Goal: Information Seeking & Learning: Compare options

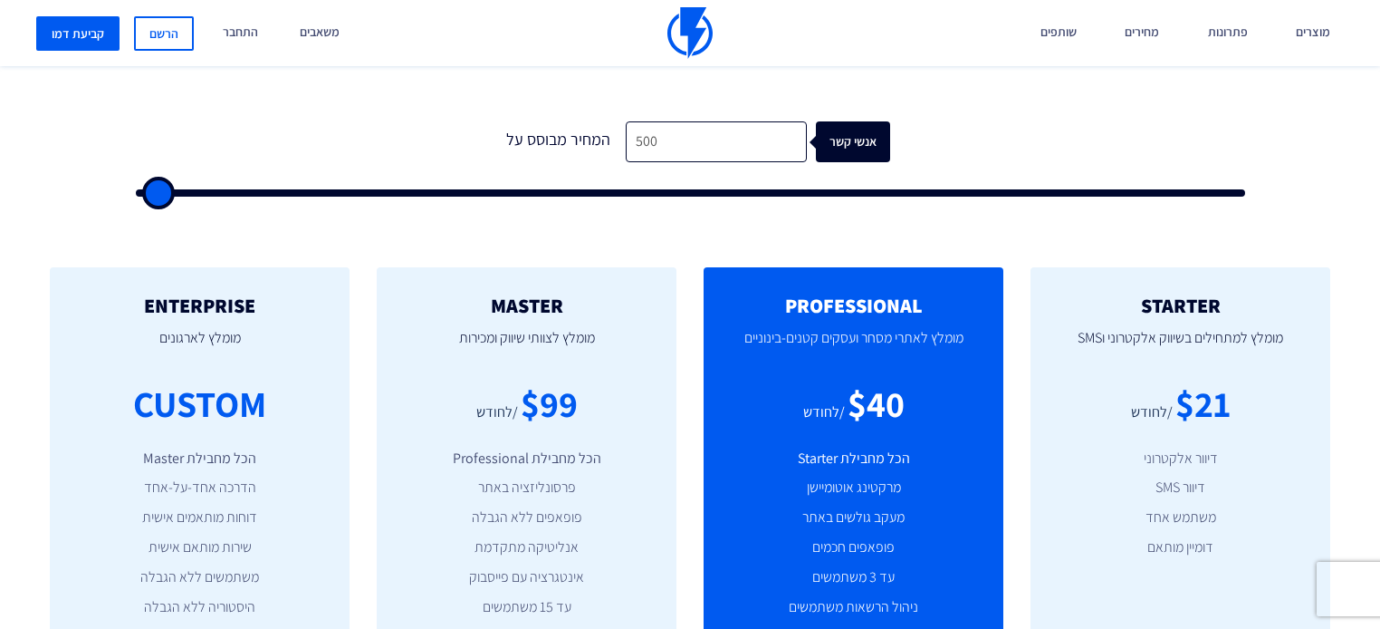
scroll to position [435, 0]
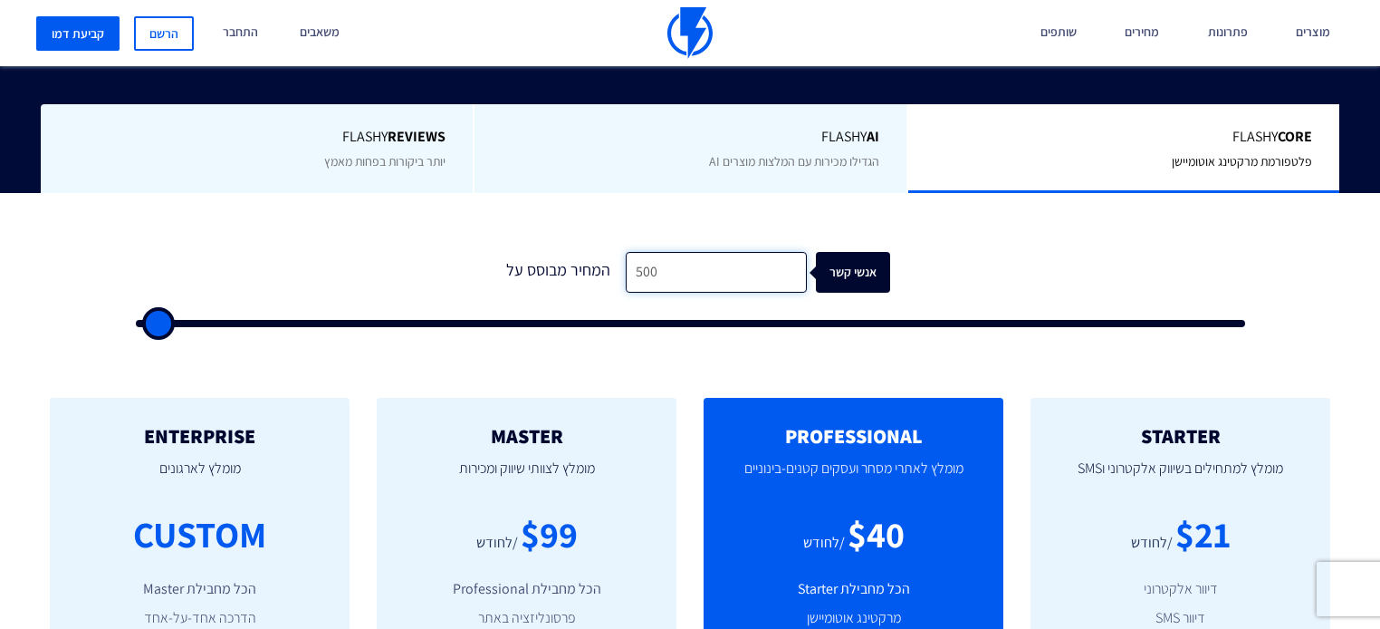
drag, startPoint x: 696, startPoint y: 256, endPoint x: 420, endPoint y: 257, distance: 276.2
click at [420, 257] on form "1 המחיר מבוסס על 500 אנשי קשר" at bounding box center [690, 289] width 1109 height 75
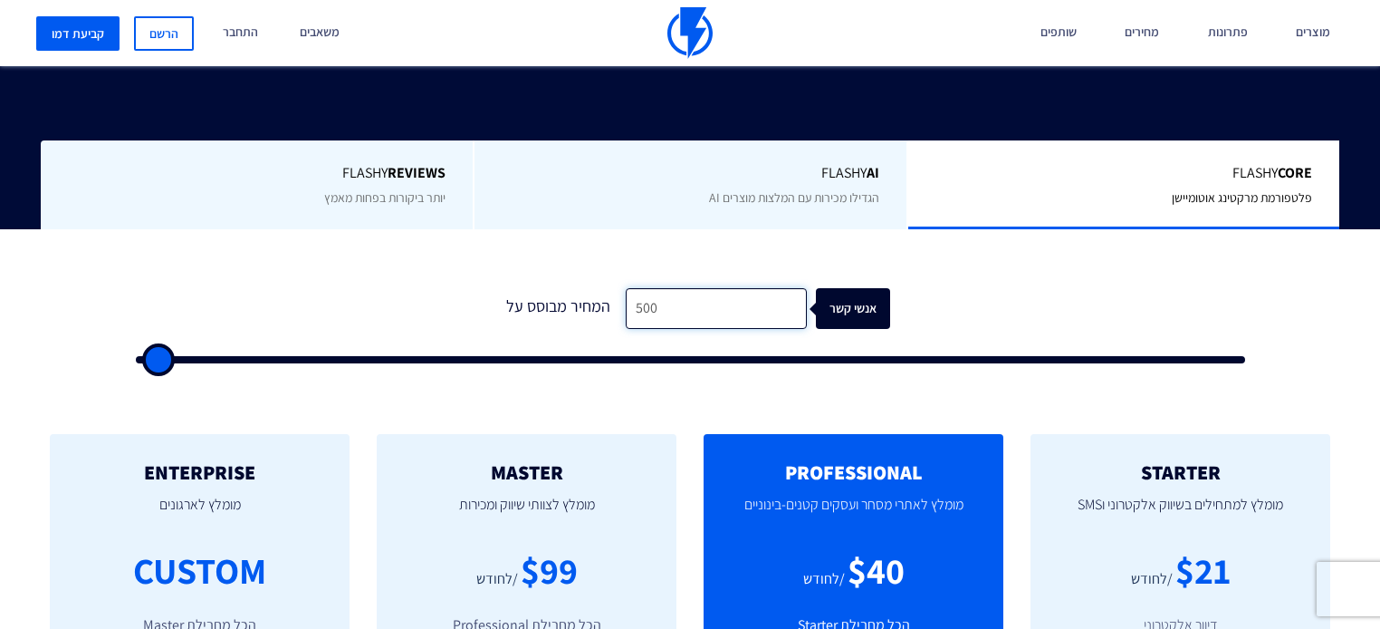
type input "1"
type input "500"
type input "18"
type input "500"
type input "180"
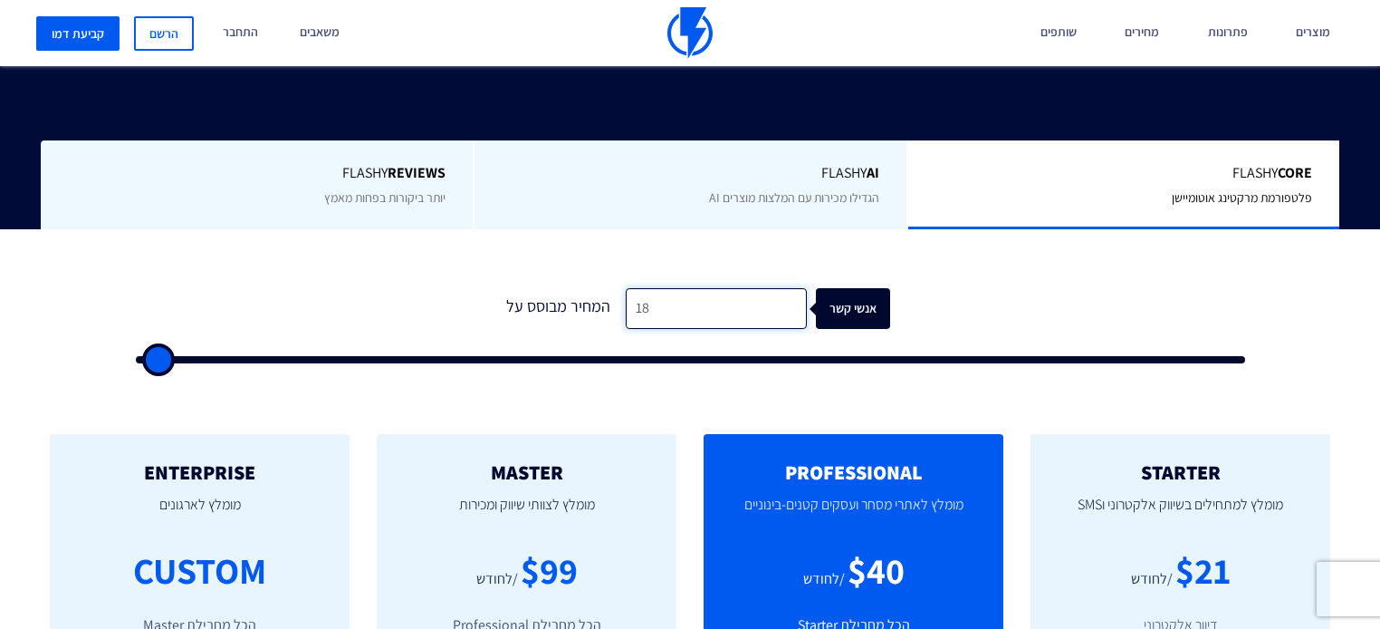
type input "500"
type input "1,800"
type input "2000"
type input "18,000"
type input "18000"
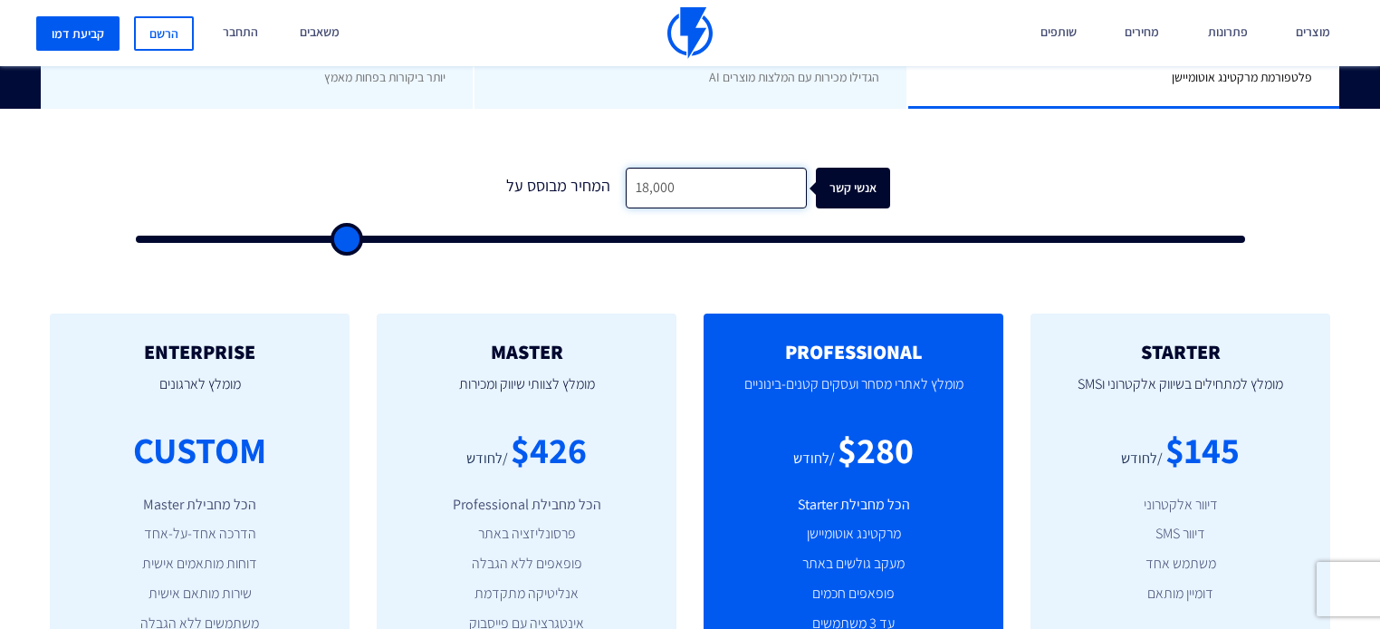
scroll to position [580, 0]
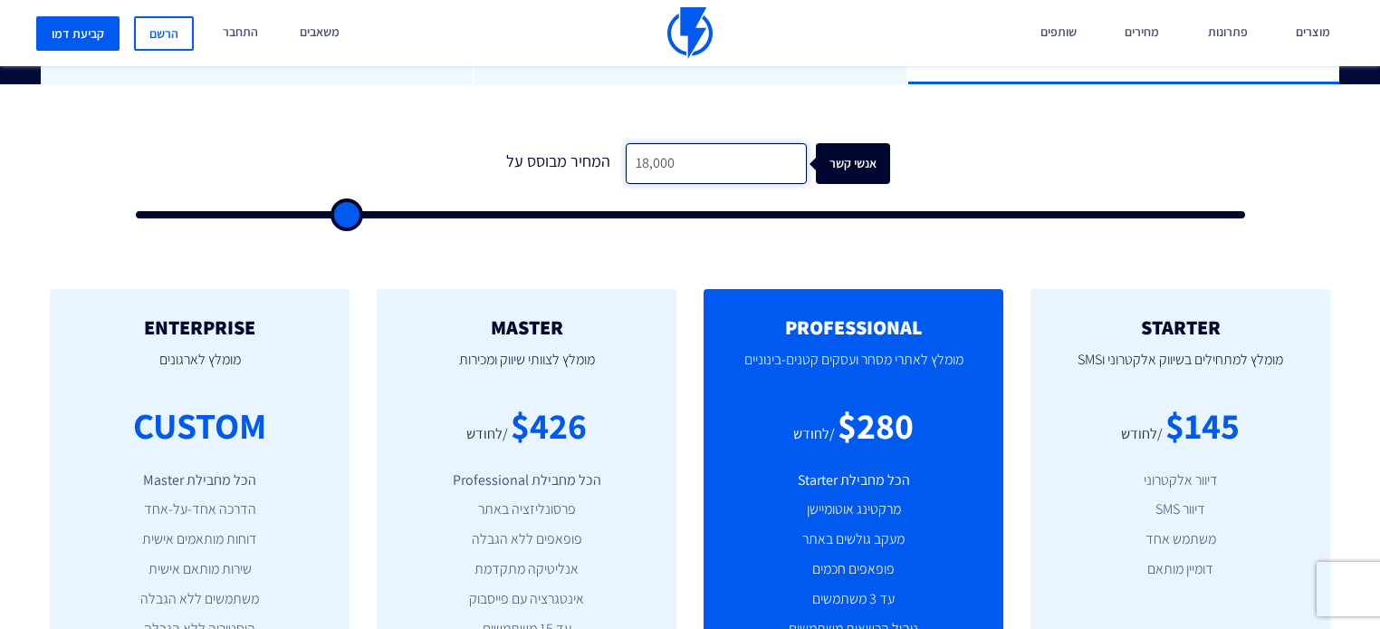
type input "18,000"
type input "19000"
type input "19,500"
type input "19500"
type input "20,000"
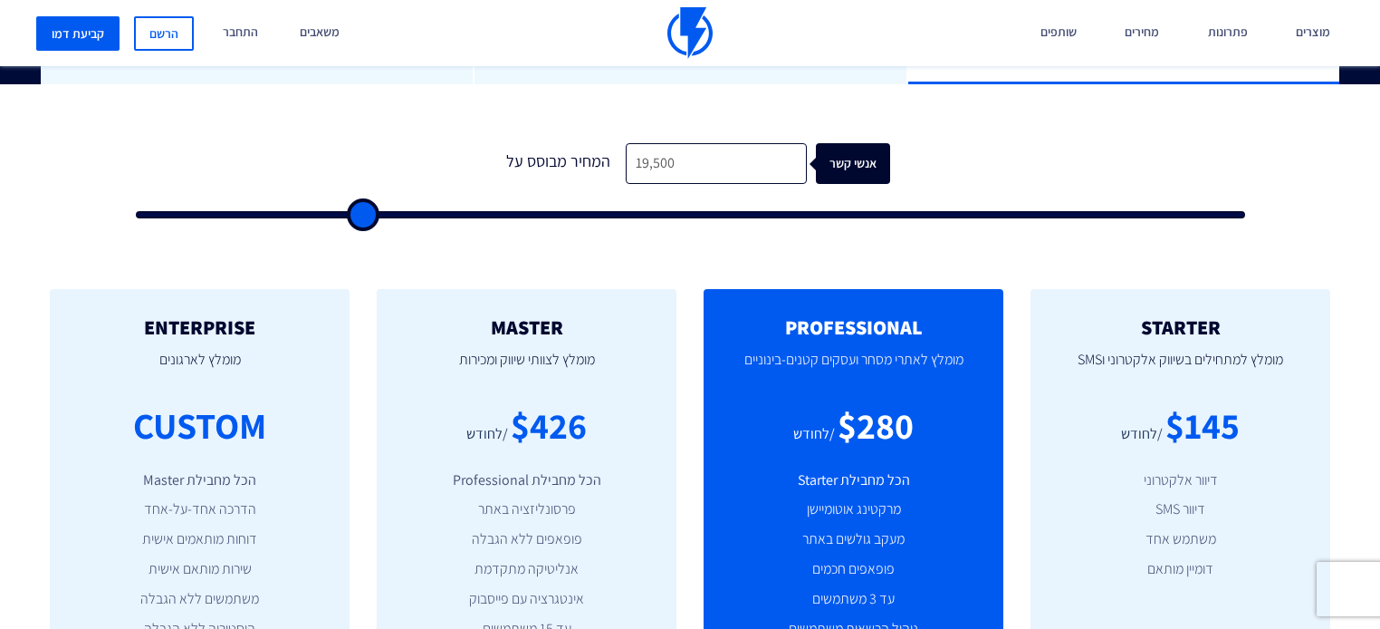
type input "20000"
type input "20,500"
type input "20500"
type input "21,000"
type input "21000"
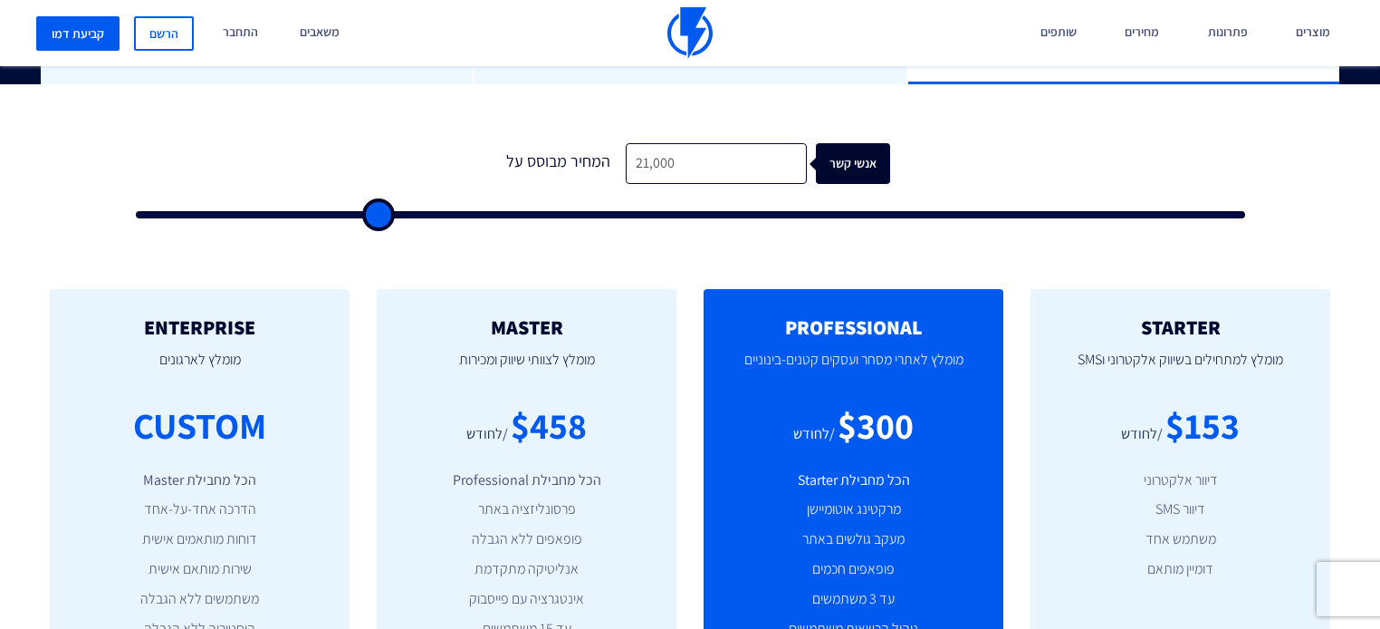
type input "21,500"
type input "21500"
type input "22,000"
type input "22000"
type input "22,500"
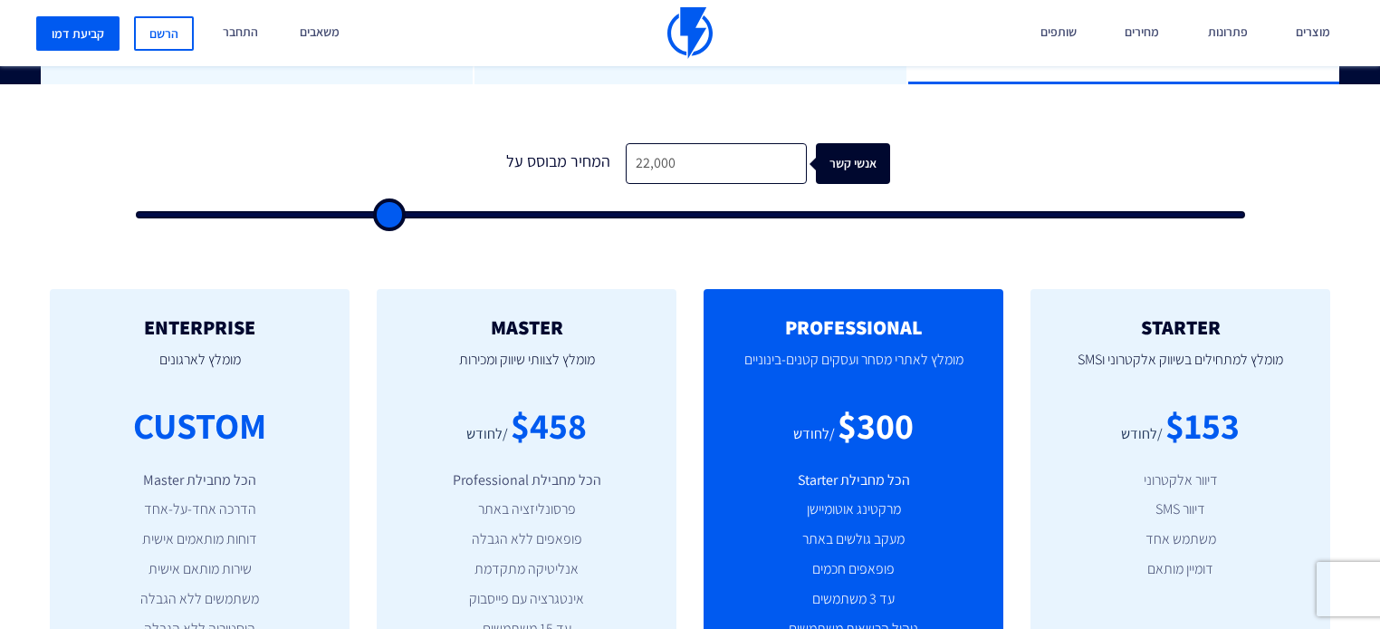
type input "22500"
type input "23,500"
type input "23500"
type input "24,000"
type input "24000"
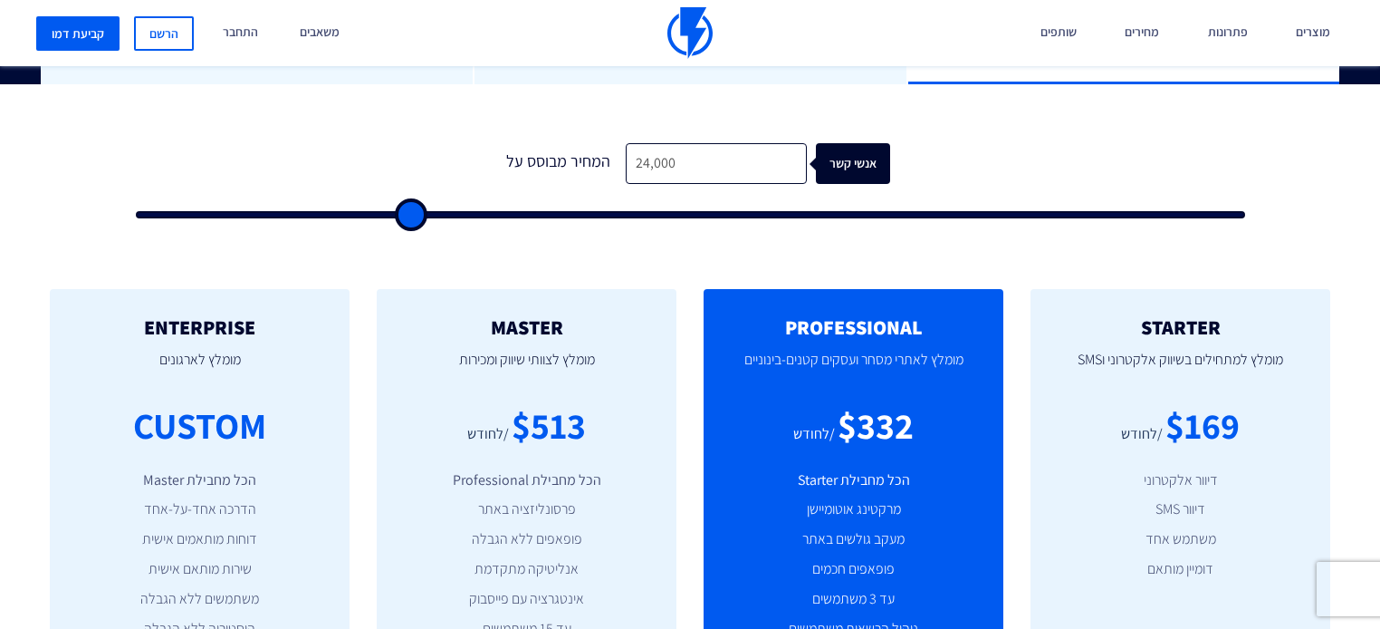
type input "25,000"
type input "25000"
type input "25,500"
type input "25500"
type input "26,000"
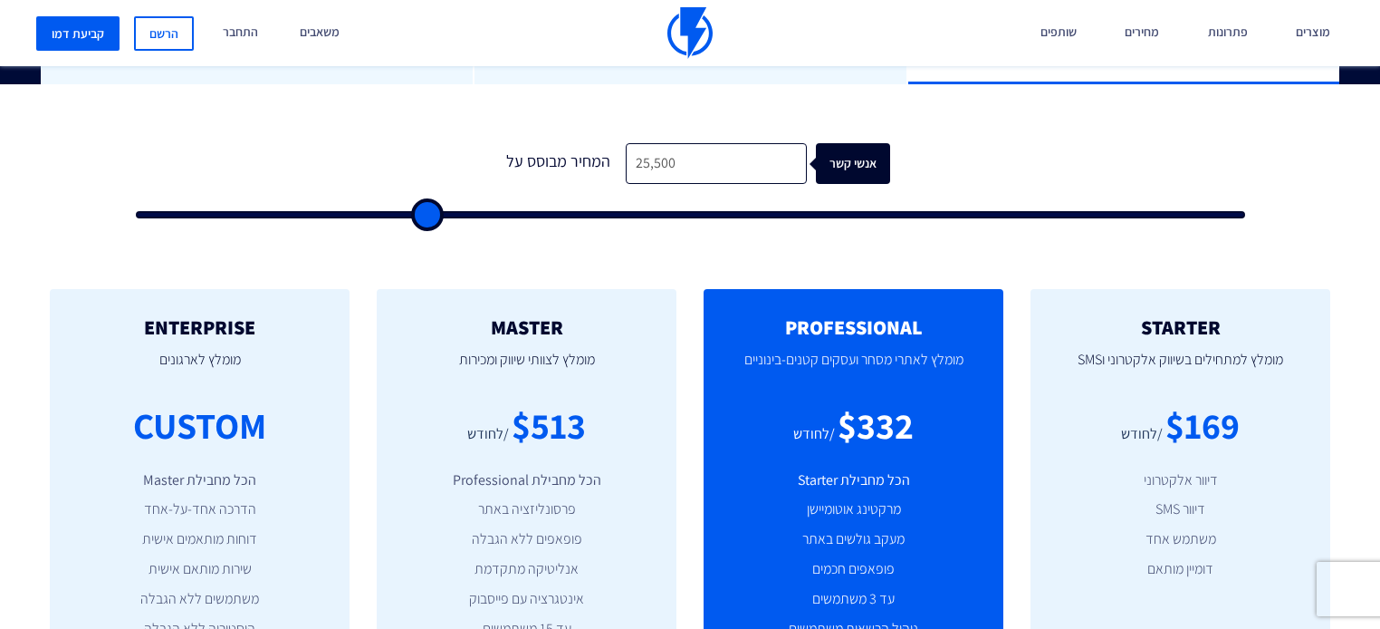
type input "26000"
type input "26,500"
type input "26500"
type input "27,000"
type input "27000"
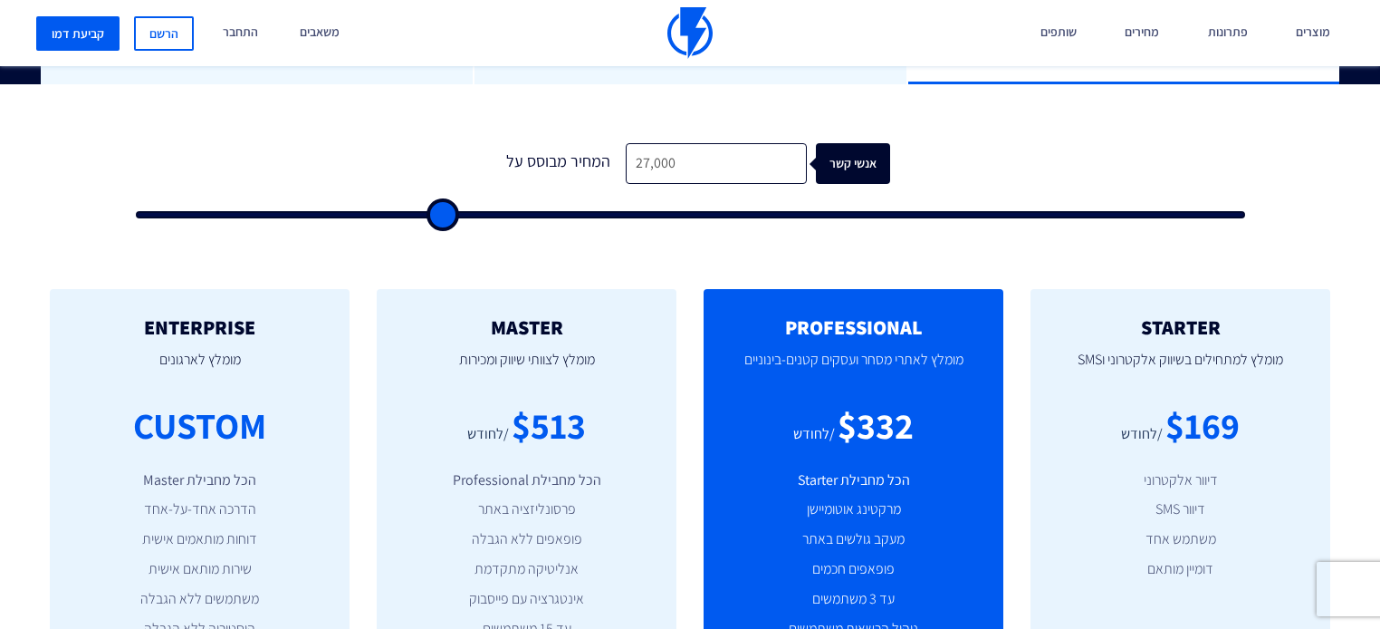
type input "27,500"
type input "27500"
type input "28,000"
type input "28000"
type input "28,500"
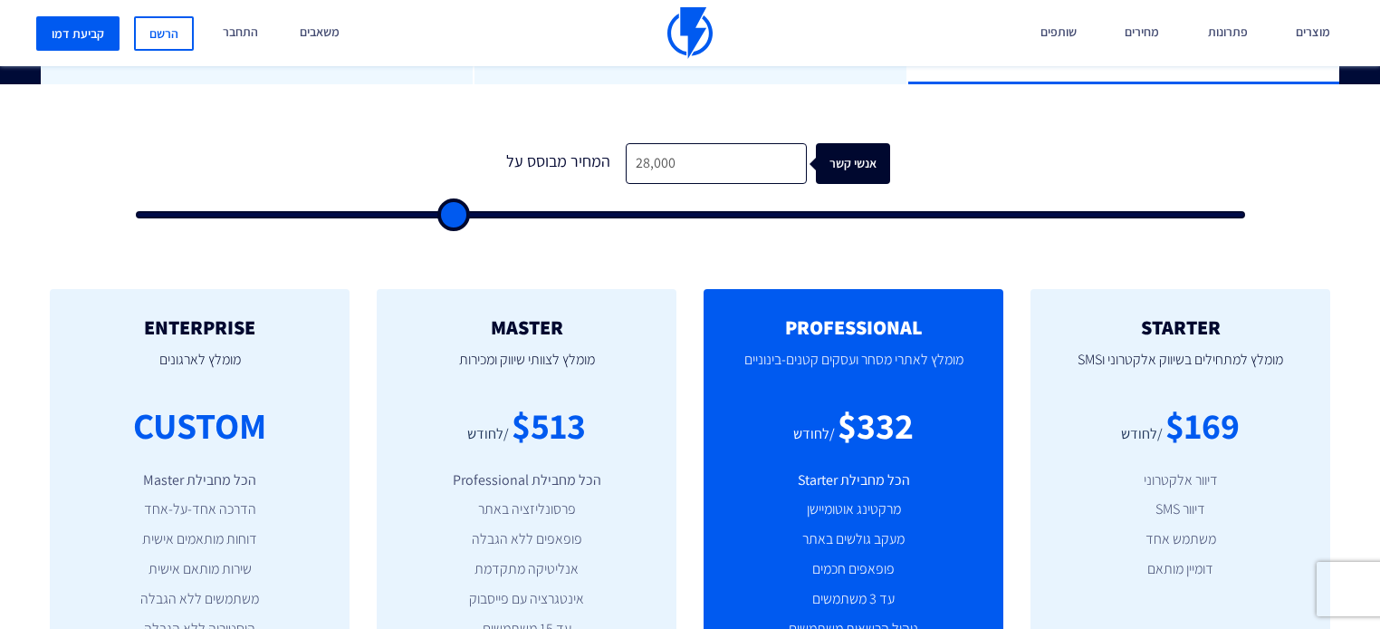
type input "28500"
type input "29,000"
type input "29000"
type input "29,500"
type input "29500"
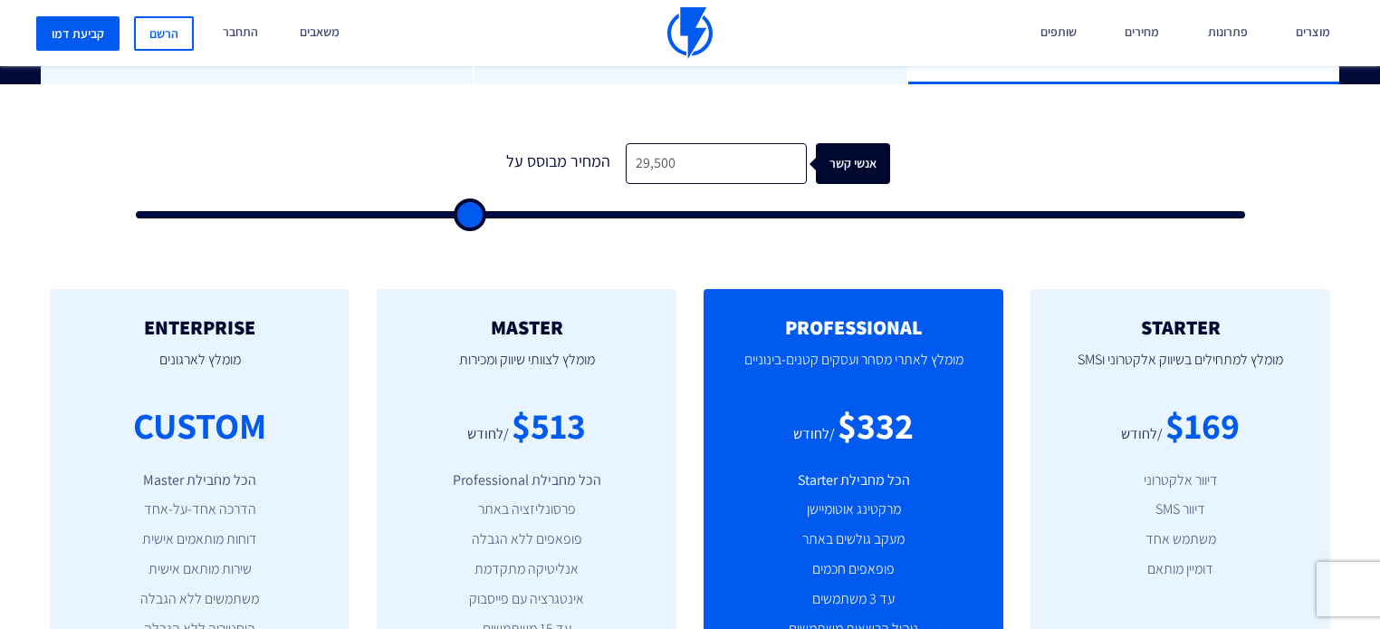
type input "29,000"
type input "29000"
type input "28,500"
type input "28500"
type input "27,500"
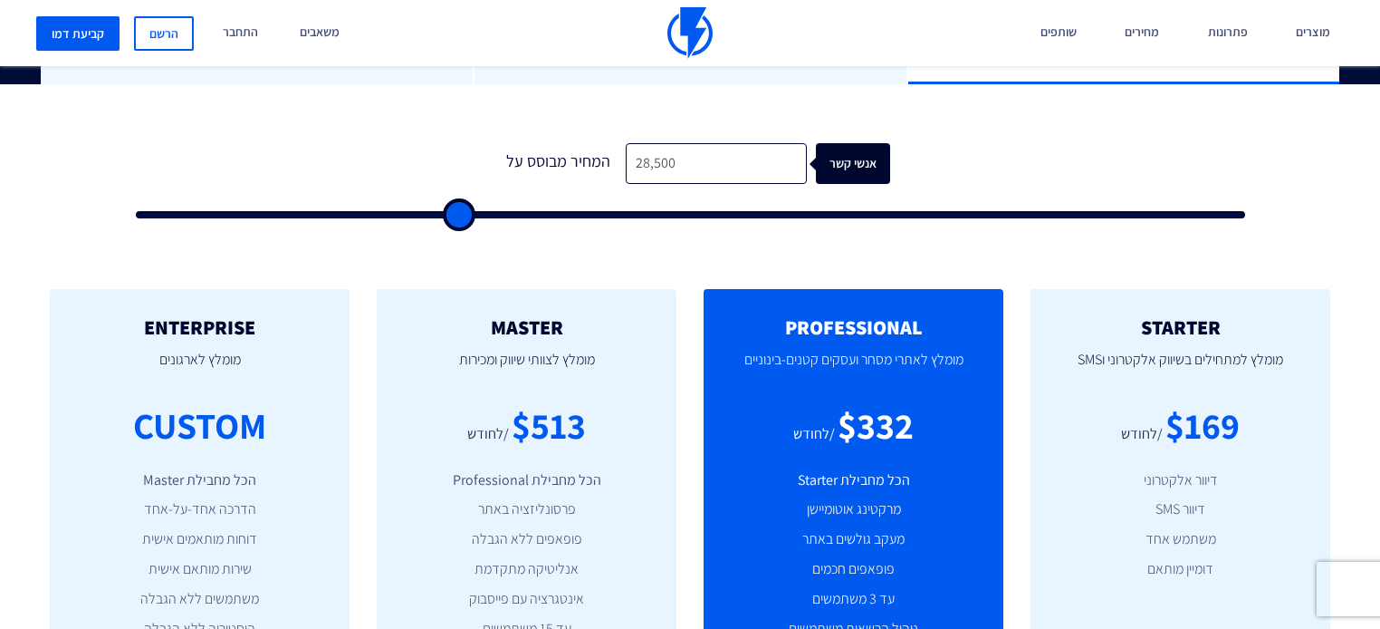
type input "27500"
type input "26,500"
type input "26500"
type input "25,500"
type input "25500"
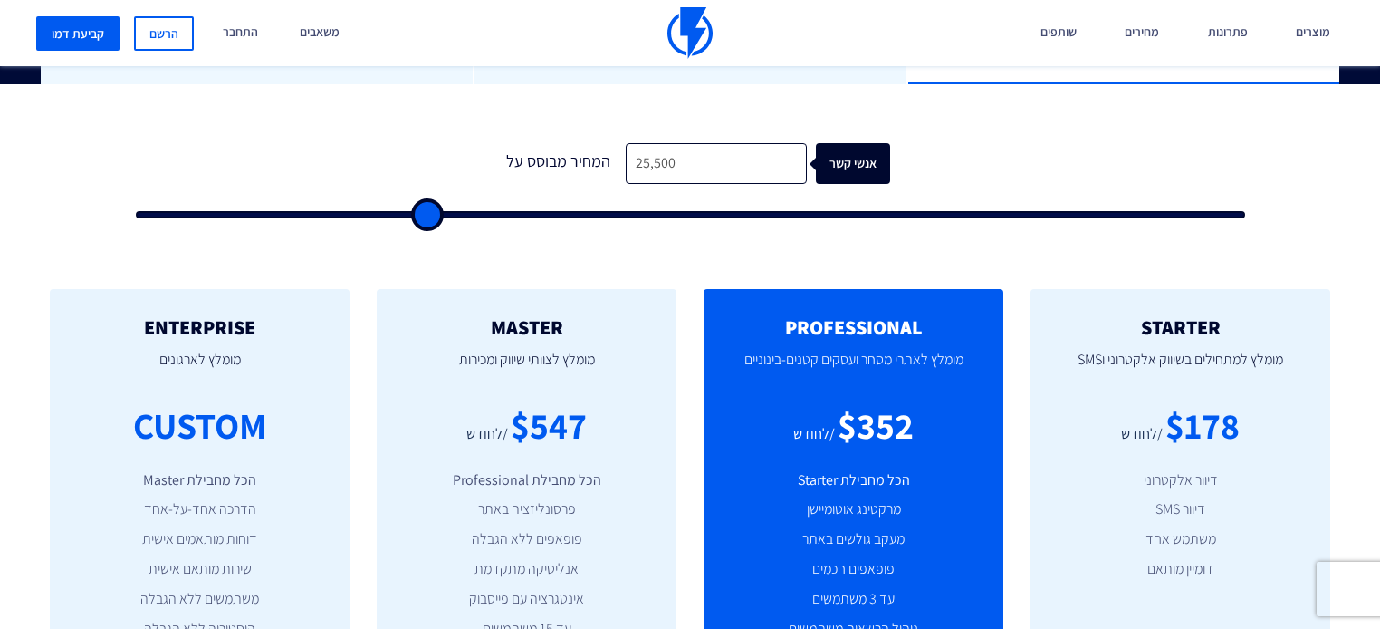
type input "23,500"
type input "23500"
type input "23,000"
type input "23000"
type input "22,500"
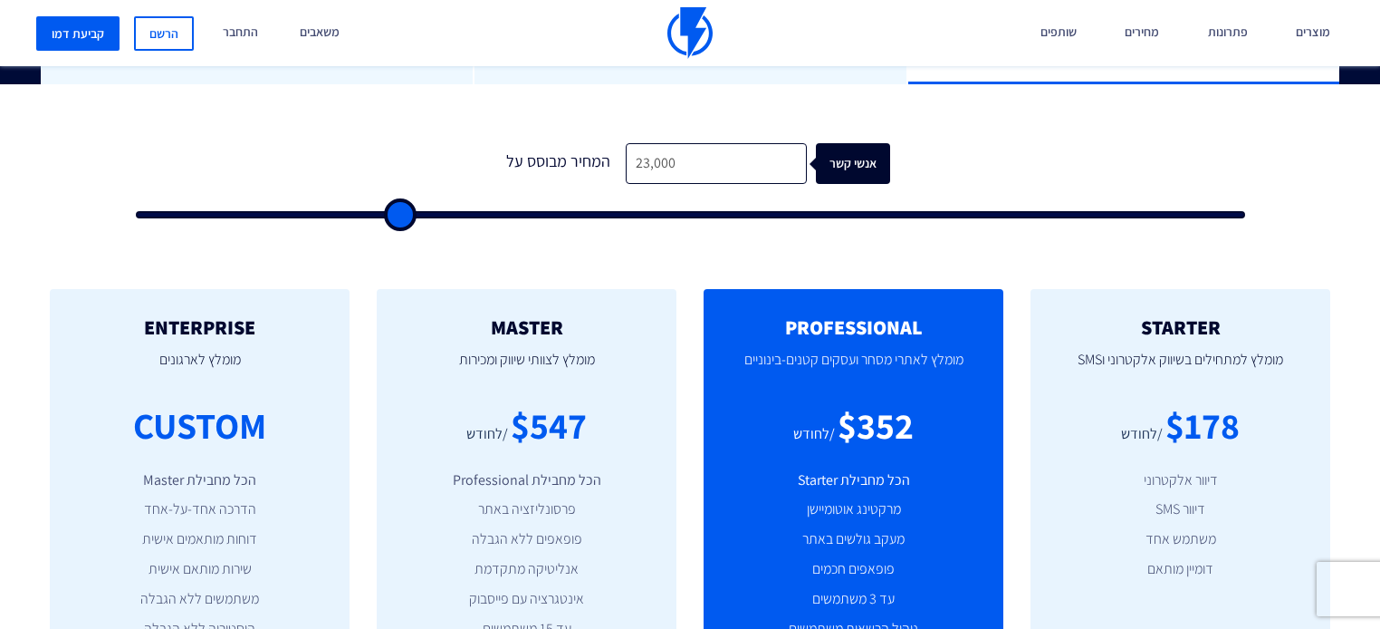
type input "22500"
type input "22,000"
type input "22000"
type input "21,500"
type input "21500"
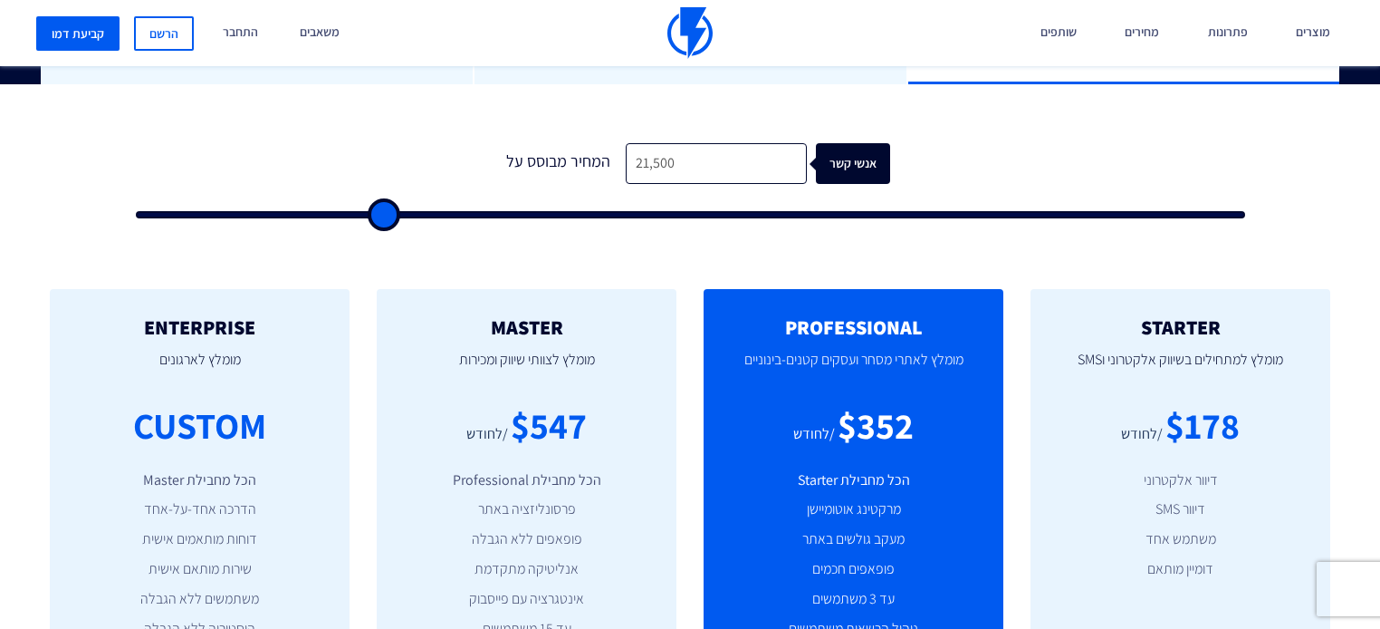
type input "21,000"
type input "21000"
type input "20,500"
type input "20500"
type input "20,000"
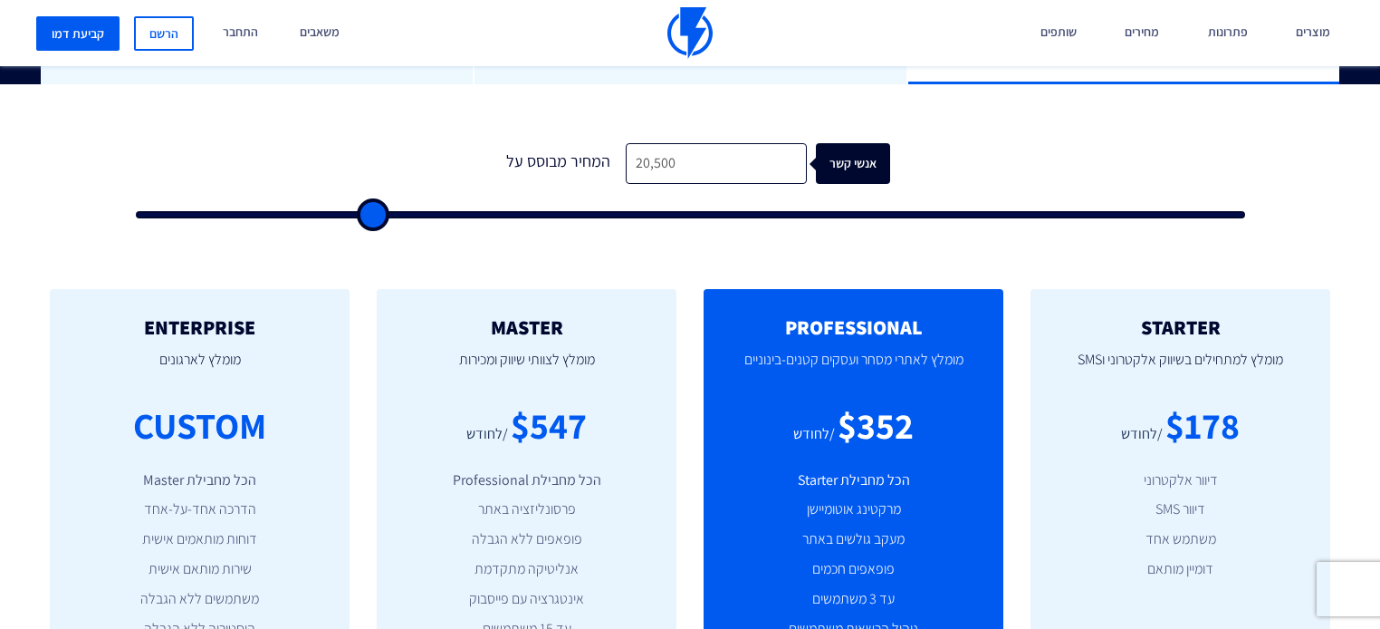
type input "20000"
type input "19,500"
type input "19500"
type input "19,000"
type input "19000"
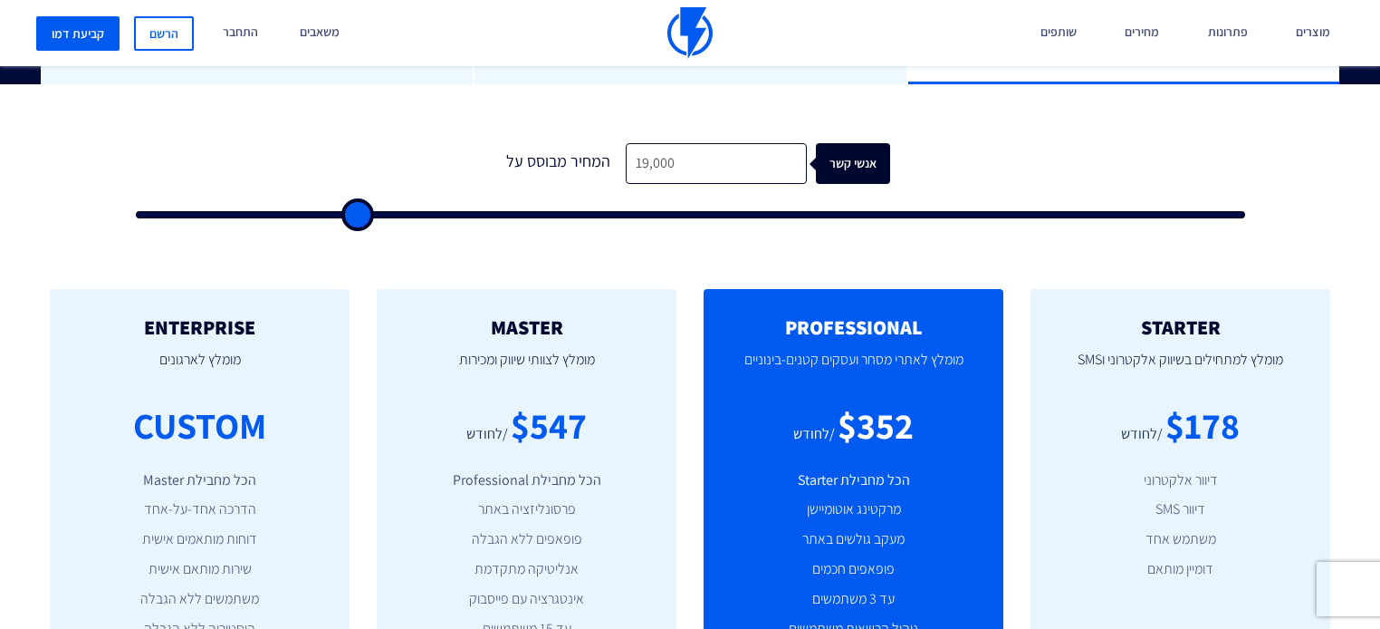
type input "18,500"
type input "18500"
type input "18,000"
type input "18000"
type input "17,500"
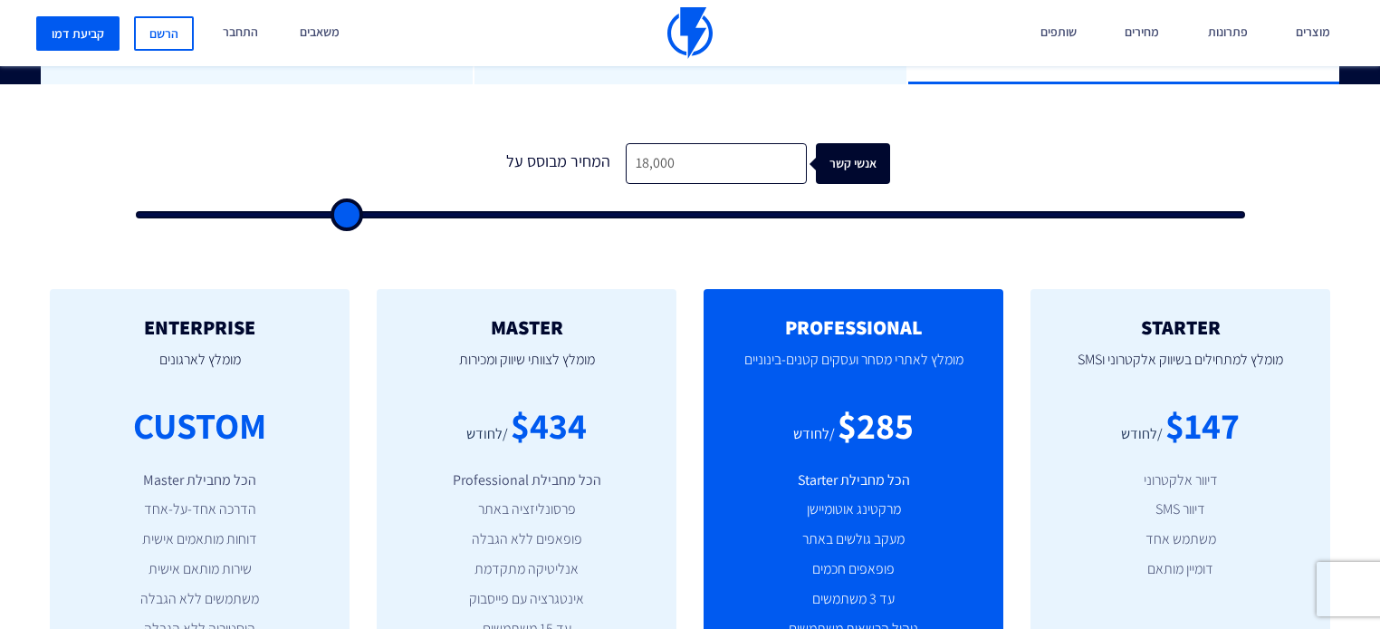
type input "17500"
type input "17,000"
type input "17000"
type input "16,500"
type input "16500"
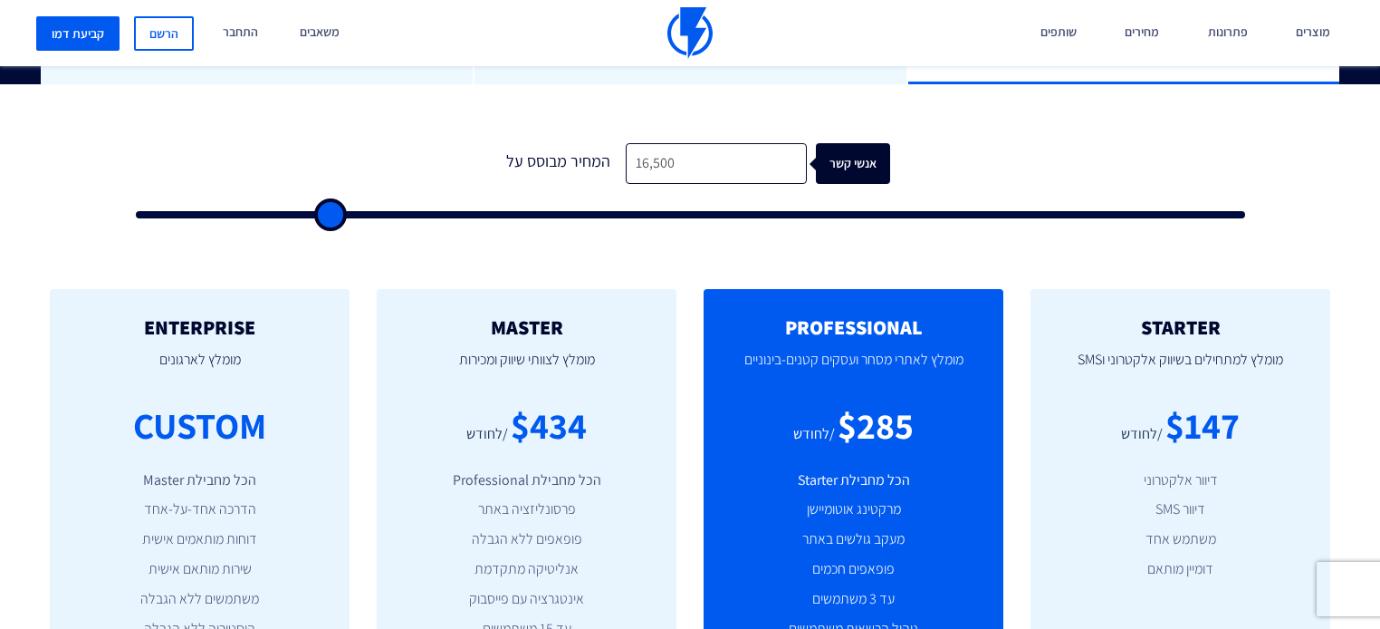
type input "16,000"
type input "16000"
type input "15,500"
type input "15500"
type input "15,000"
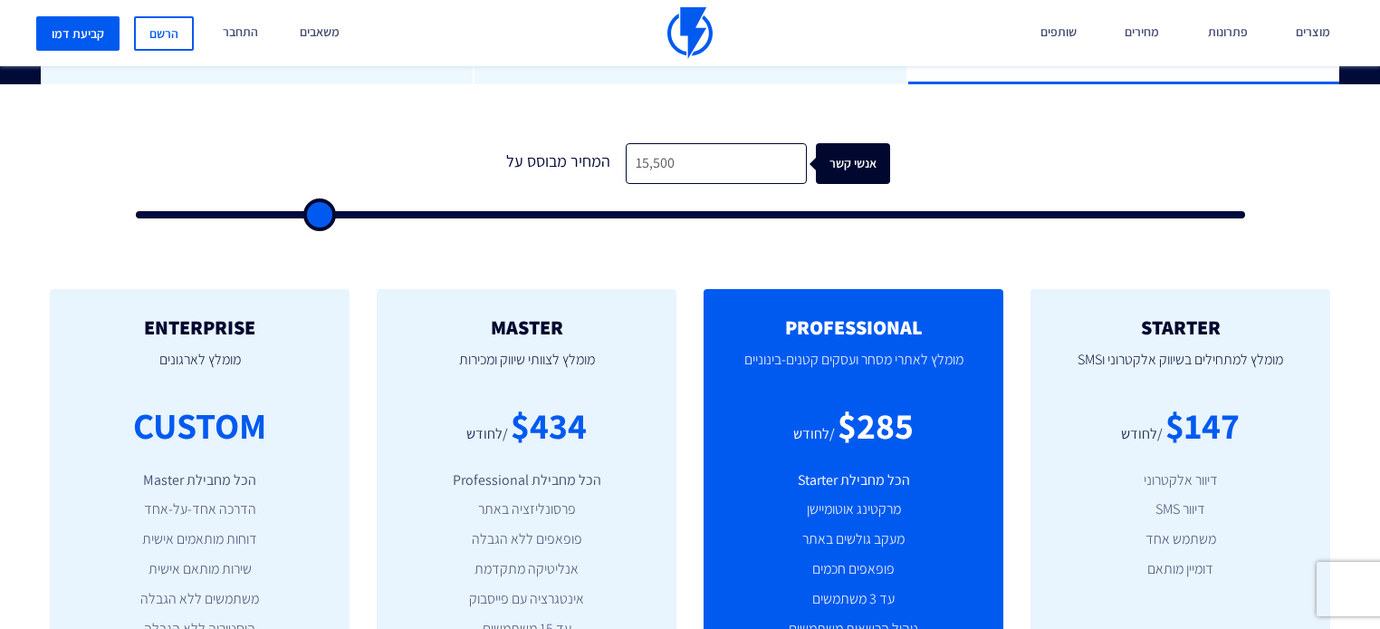
type input "15000"
type input "14,500"
type input "14500"
type input "14,000"
type input "14000"
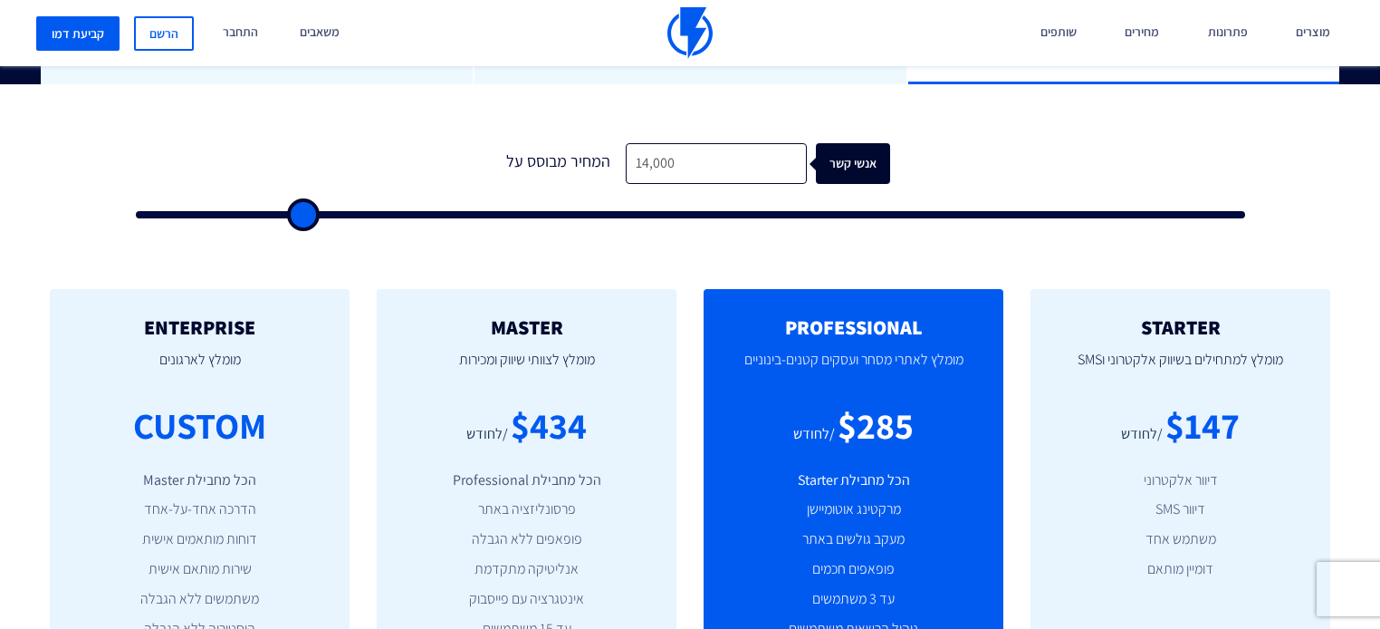
type input "13,500"
type input "13500"
type input "13,000"
type input "13000"
type input "12,500"
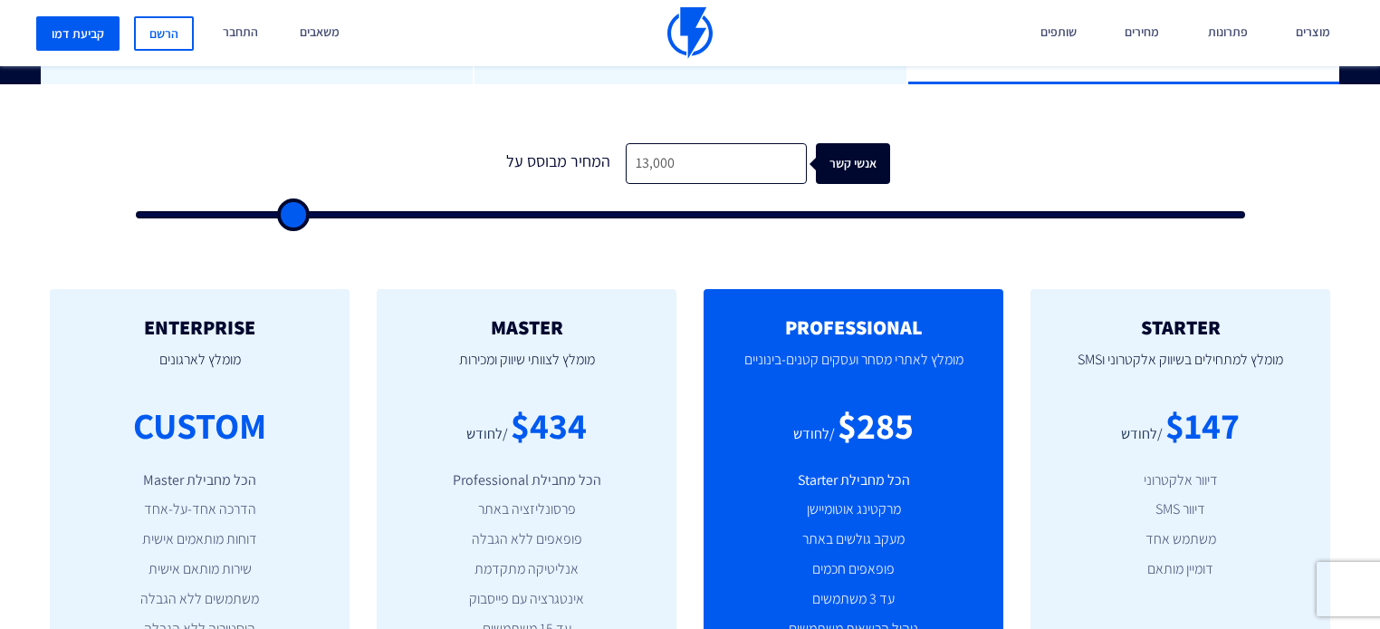
type input "12500"
type input "13,000"
type input "13000"
type input "13,500"
type input "13500"
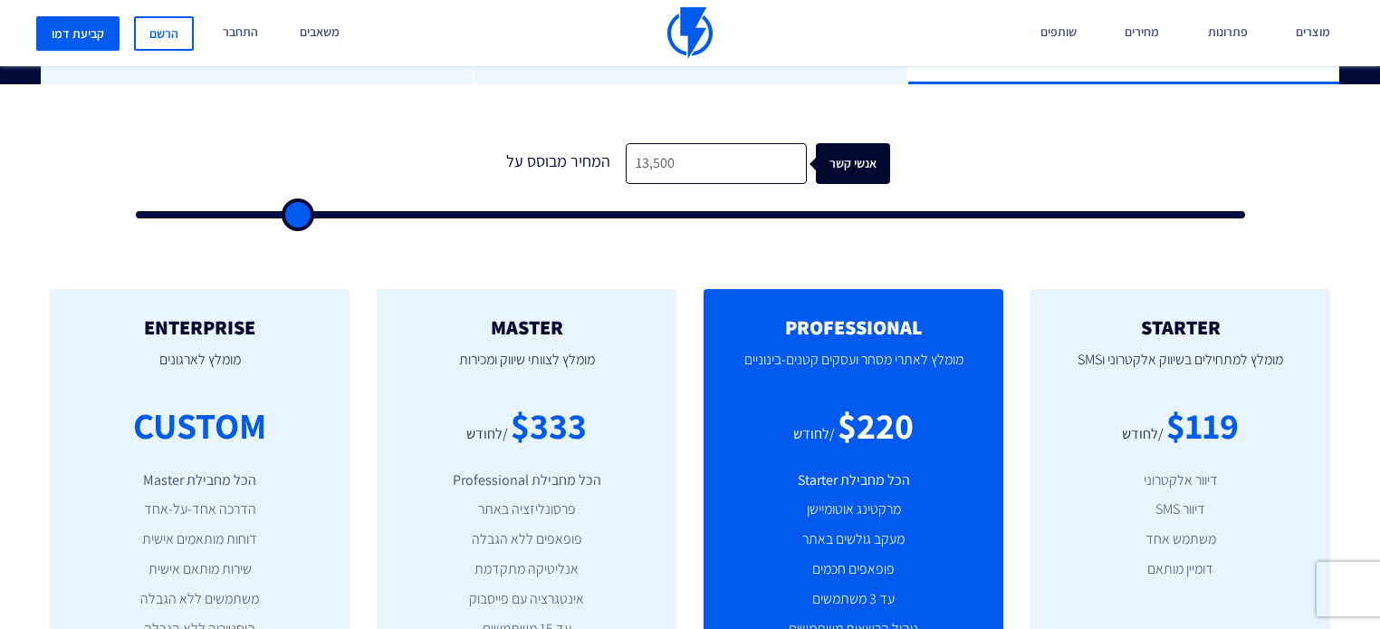
type input "14,000"
type input "14000"
type input "14,500"
type input "14500"
type input "15,000"
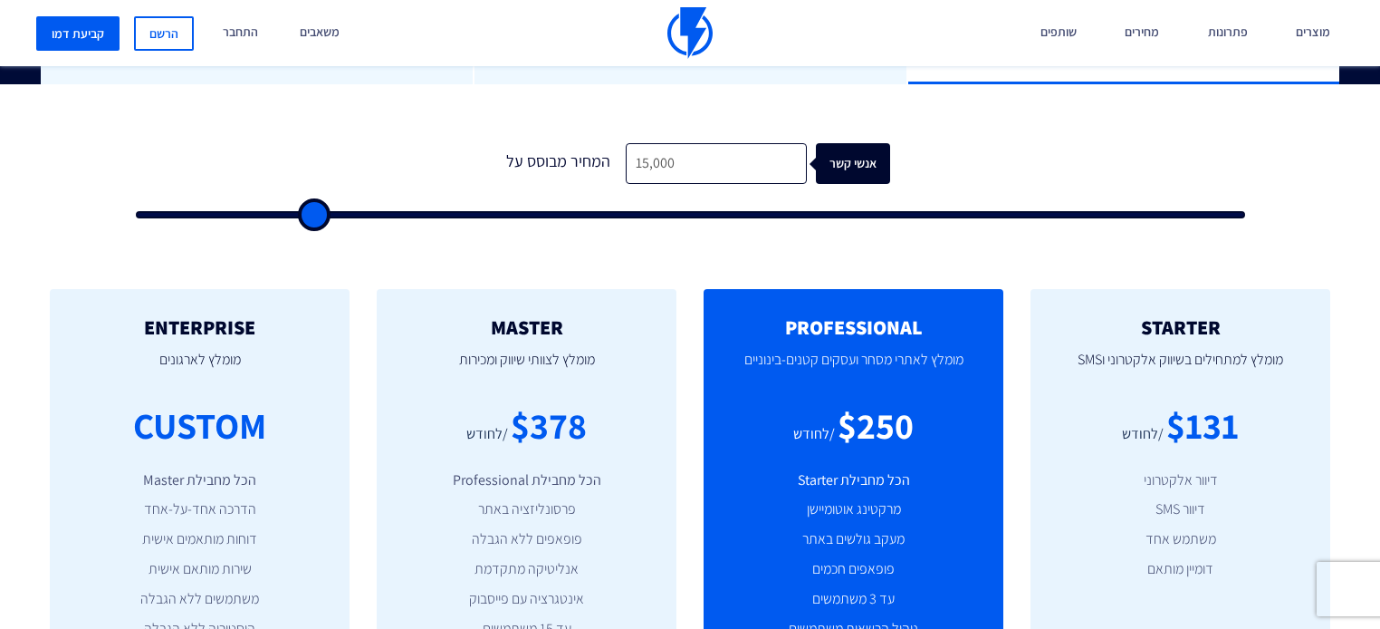
drag, startPoint x: 355, startPoint y: 174, endPoint x: 312, endPoint y: 169, distance: 43.7
type input "15000"
click at [312, 211] on input "range" at bounding box center [690, 214] width 1109 height 7
click at [638, 143] on input "15,000" at bounding box center [716, 163] width 181 height 41
click at [1045, 253] on div "STARTER מומלץ למתחילים בשיווק אלקטרוני וSMS $131 /לחודש דיוור אלקטרוני דיוור SM…" at bounding box center [690, 524] width 1380 height 543
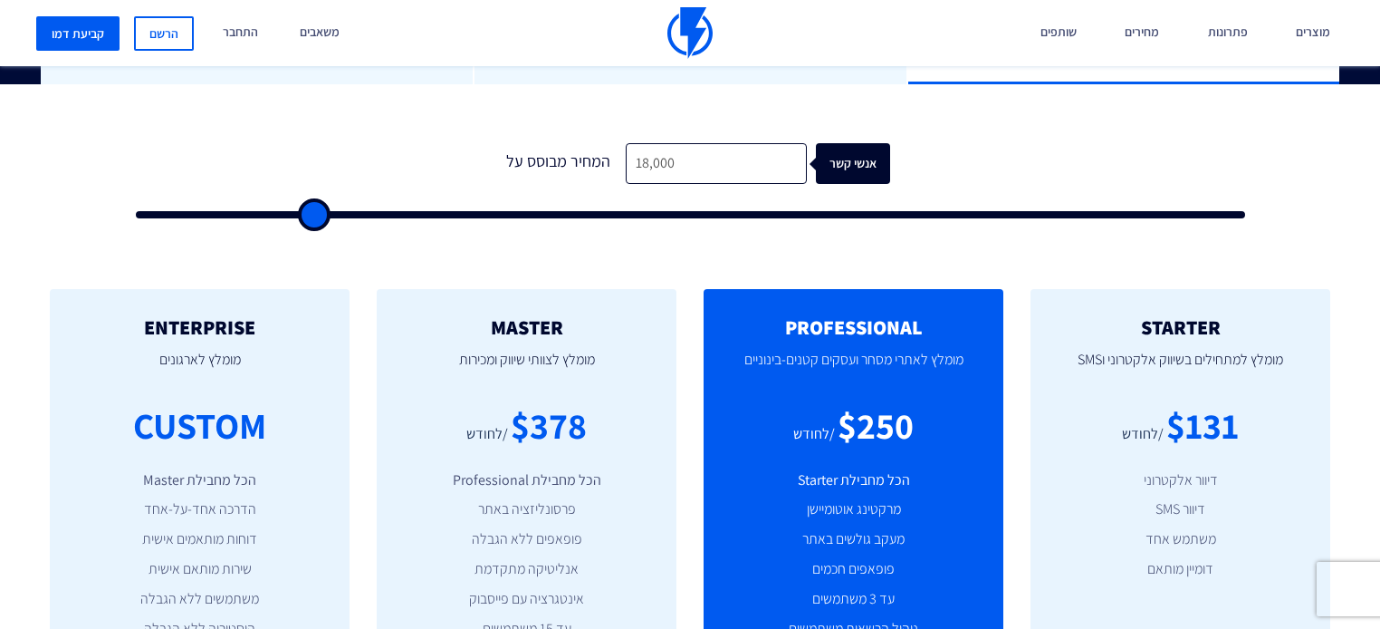
click at [657, 253] on div "STARTER מומלץ למתחילים בשיווק אלקטרוני וSMS $131 /לחודש דיוור אלקטרוני דיוור SM…" at bounding box center [690, 524] width 1380 height 543
drag, startPoint x: 638, startPoint y: 129, endPoint x: 612, endPoint y: 130, distance: 26.3
click at [612, 143] on div "המחיר מבוסס על 18,000 אנשי קשר" at bounding box center [690, 163] width 400 height 41
type input "1,000"
type input "1000"
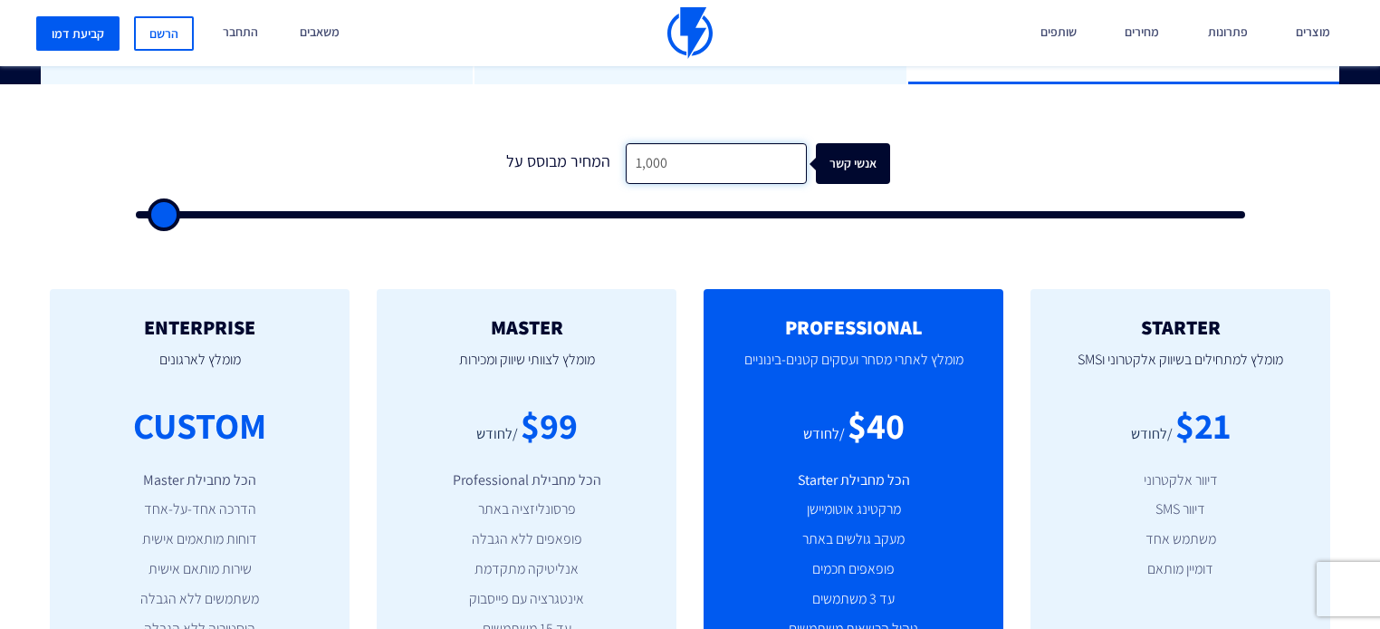
type input "18,000"
click at [501, 143] on div "המחיר מבוסס על" at bounding box center [558, 163] width 136 height 41
click at [677, 143] on input "18,000" at bounding box center [716, 163] width 181 height 41
click at [683, 143] on input "18,000" at bounding box center [716, 163] width 181 height 41
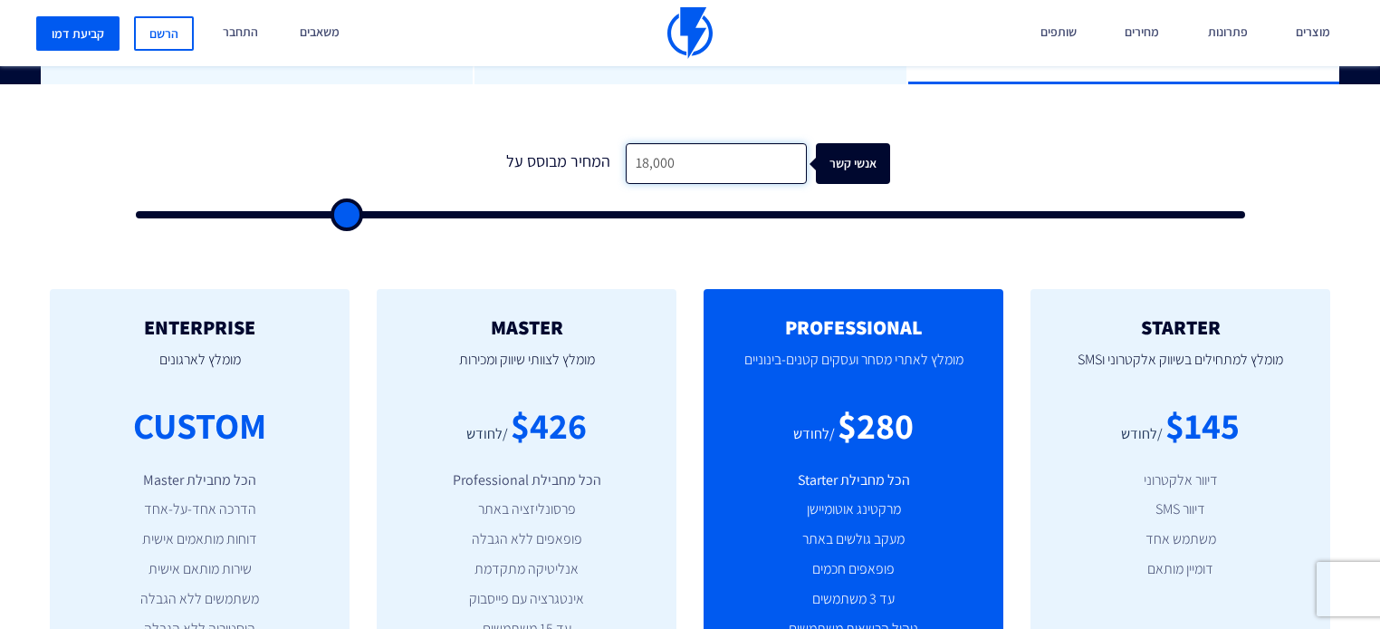
click at [681, 143] on input "18,000" at bounding box center [716, 163] width 181 height 41
drag, startPoint x: 474, startPoint y: 394, endPoint x: 615, endPoint y: 392, distance: 141.3
click at [615, 399] on div "$426 /לחודש" at bounding box center [526, 425] width 245 height 52
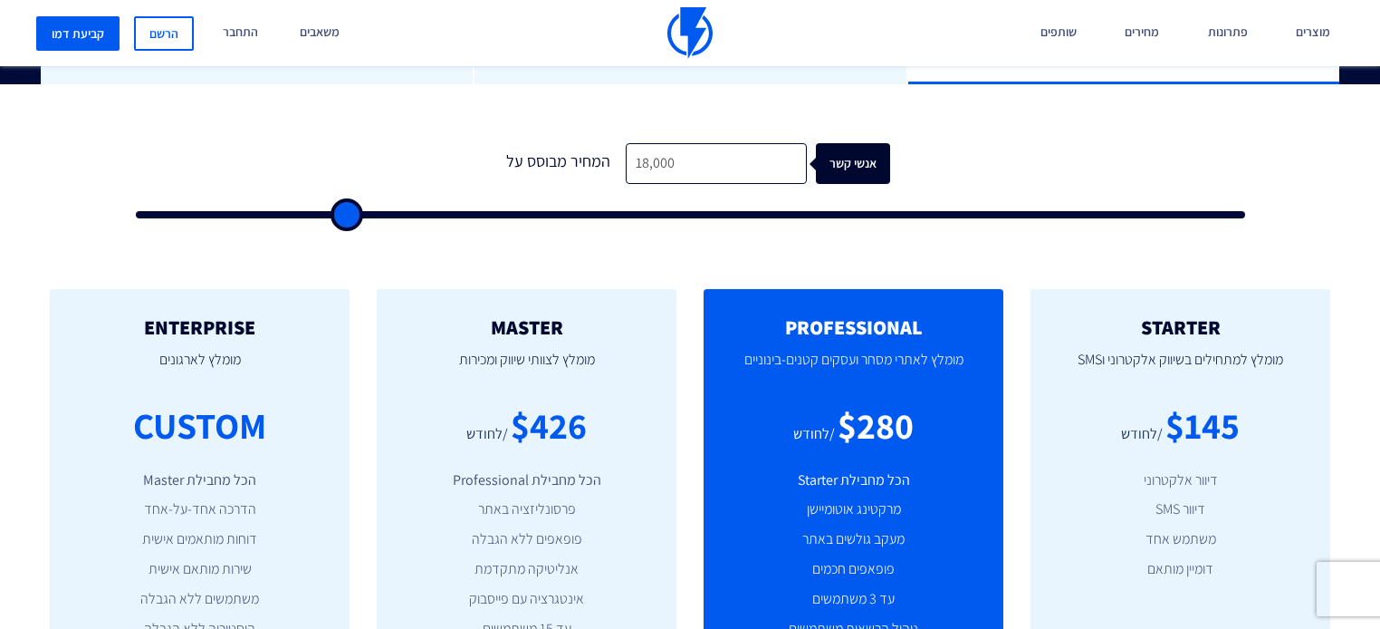
type input "17500"
type input "17,000"
type input "17000"
type input "16,500"
type input "16500"
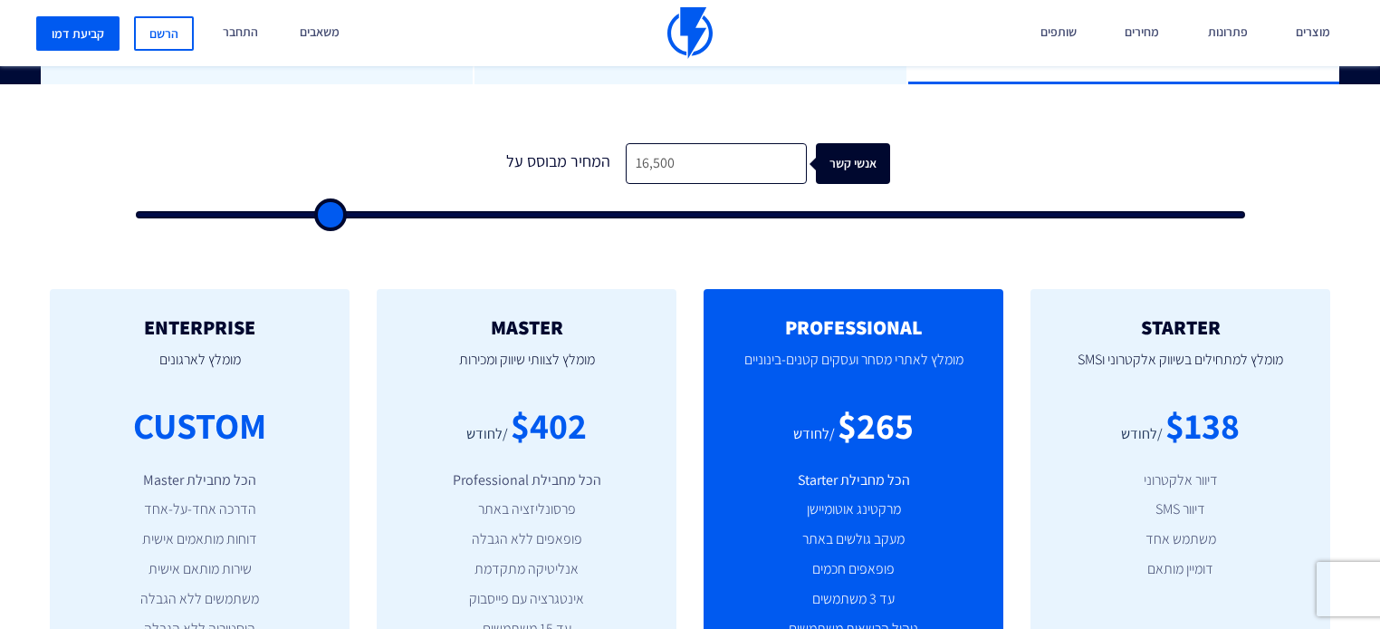
type input "16,000"
type input "16000"
type input "15,500"
type input "15500"
type input "14,500"
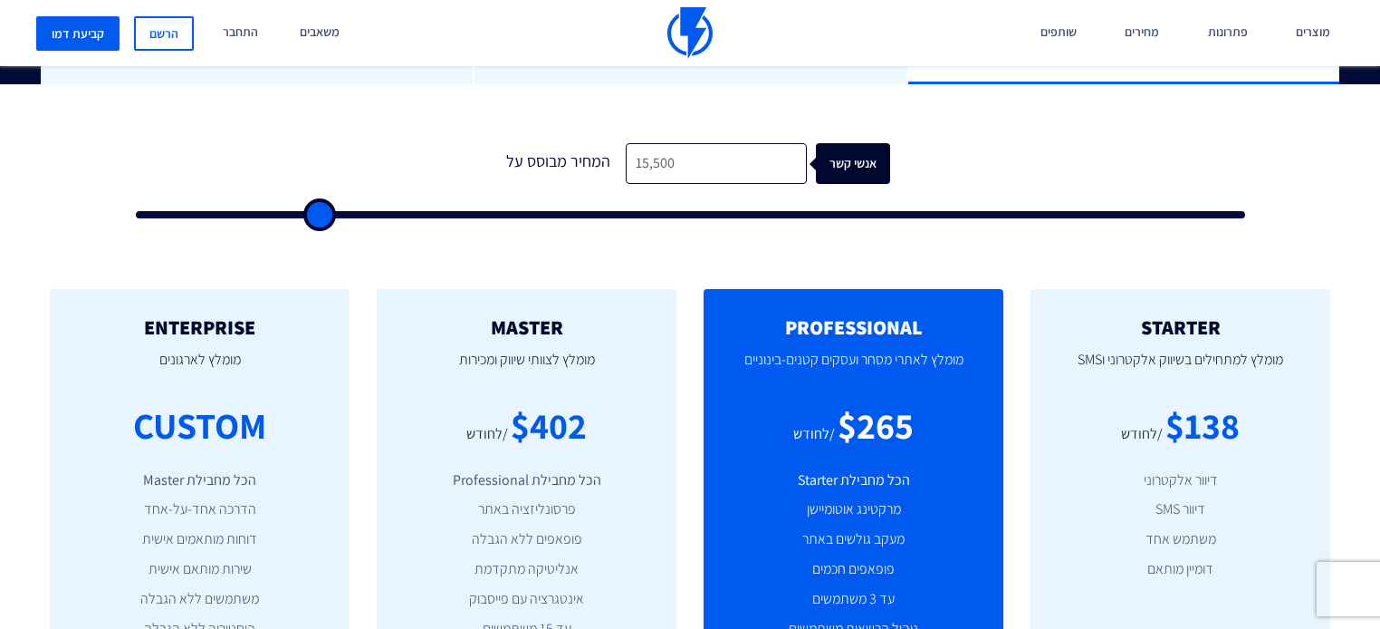
type input "14500"
type input "13,500"
type input "13500"
type input "12,500"
type input "12500"
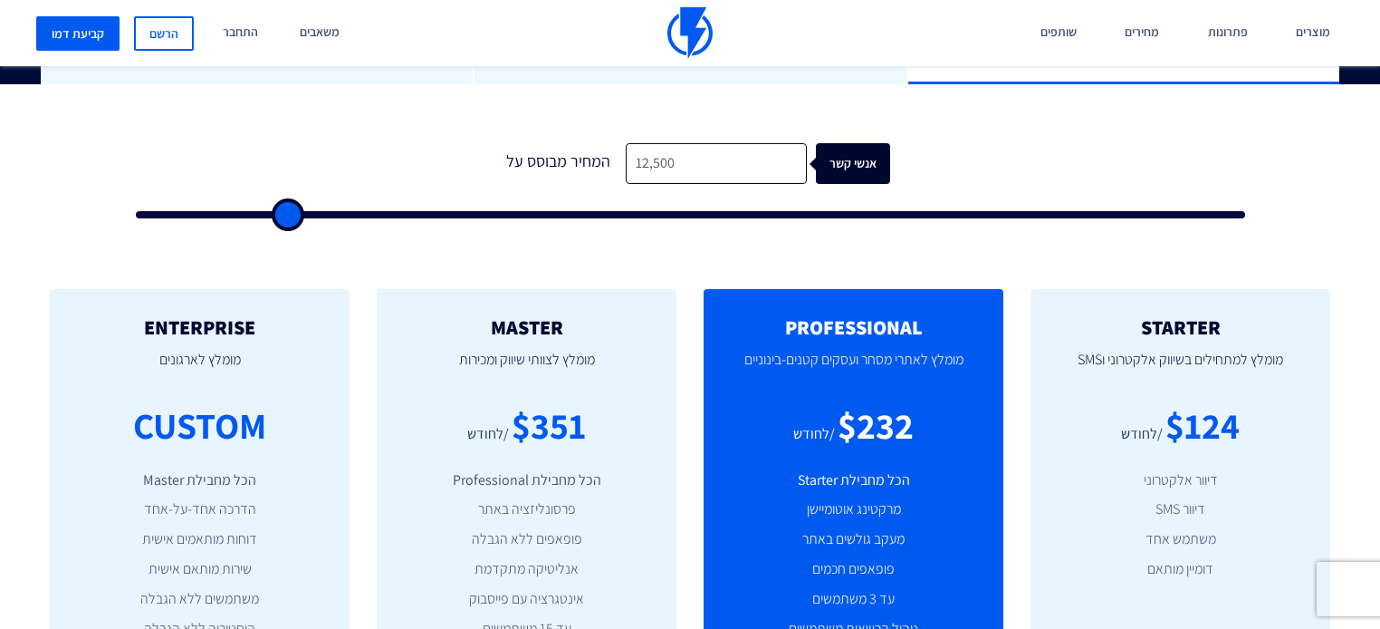
type input "12,000"
type input "12000"
type input "11,000"
type input "11000"
type input "10,500"
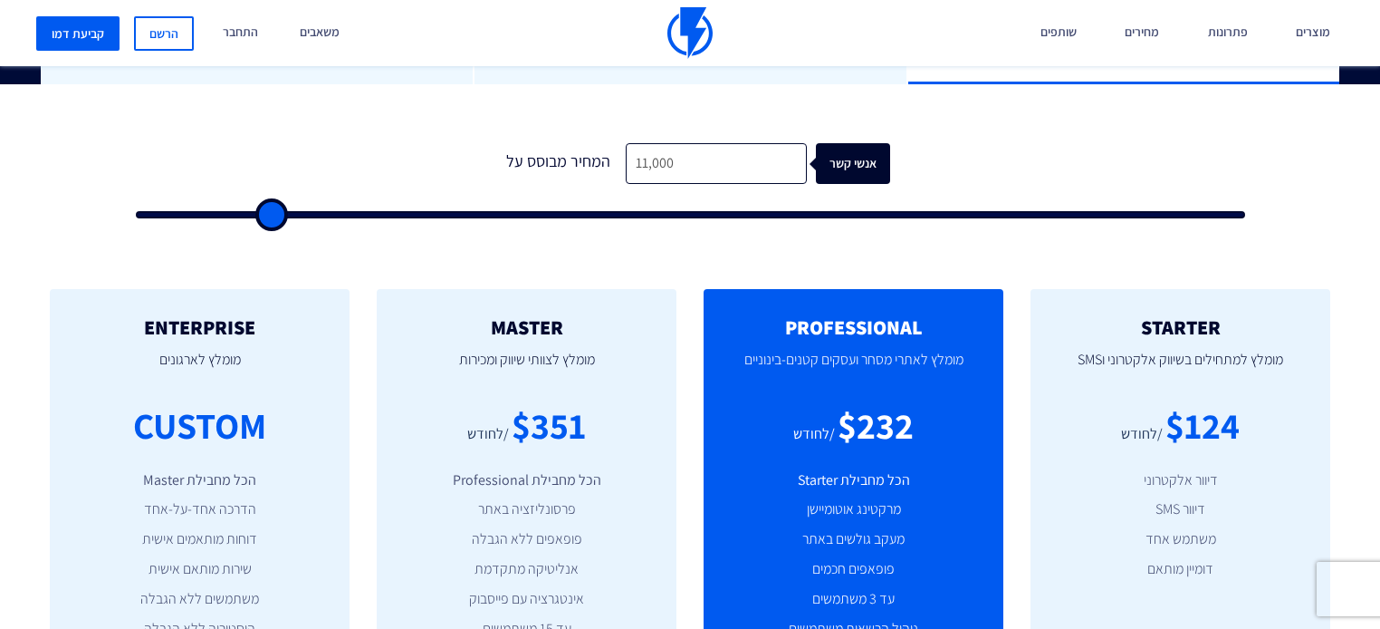
type input "10500"
type input "10,000"
type input "10000"
type input "9,500"
type input "9500"
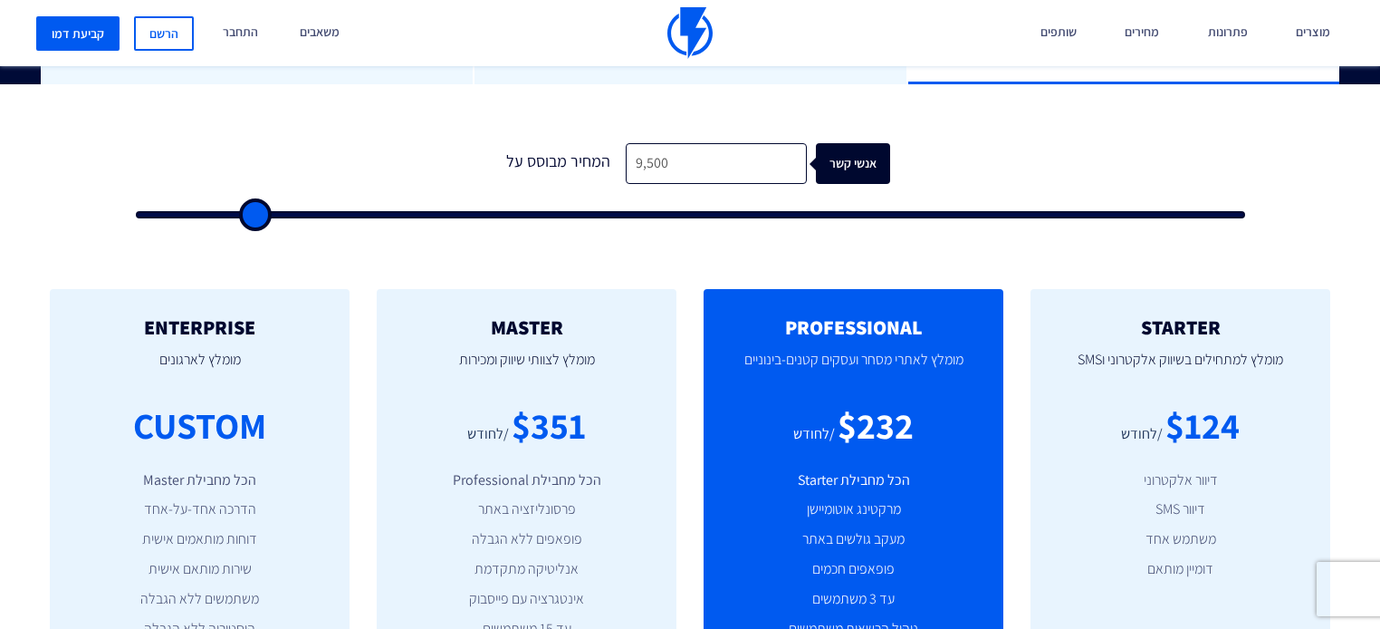
type input "9,000"
type input "9000"
type input "8,500"
type input "8500"
type input "9,000"
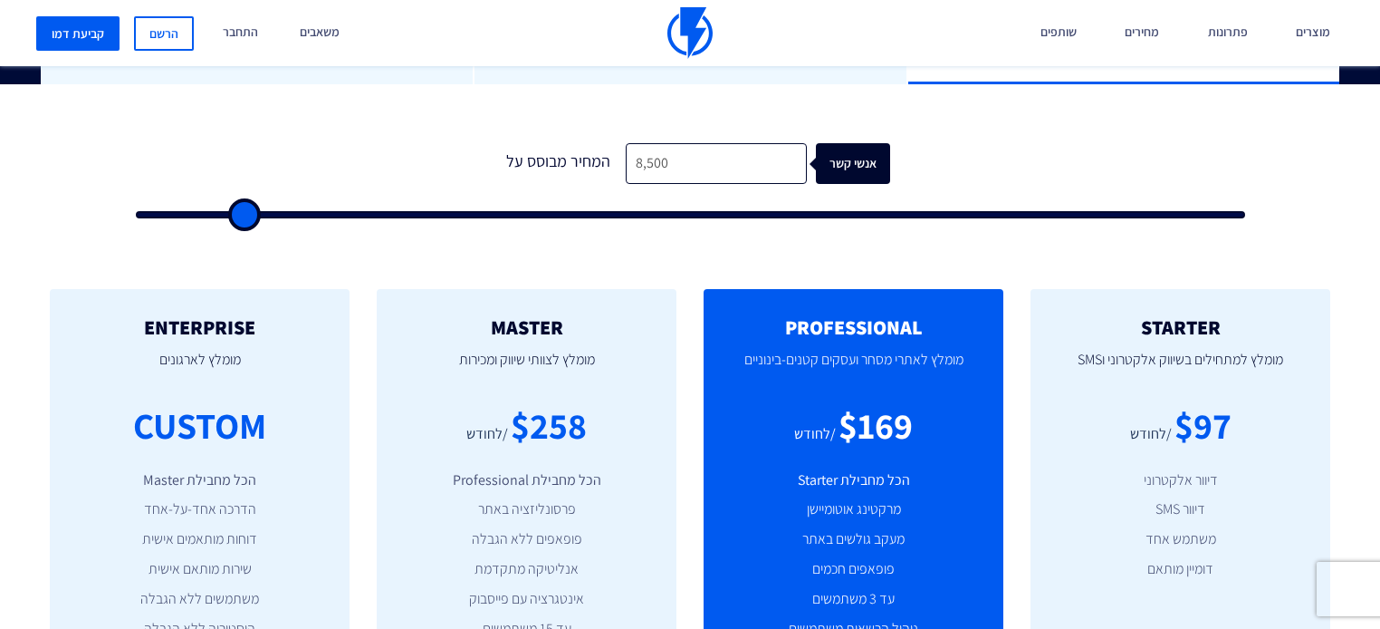
type input "9000"
type input "9,500"
type input "9500"
type input "10,000"
type input "10000"
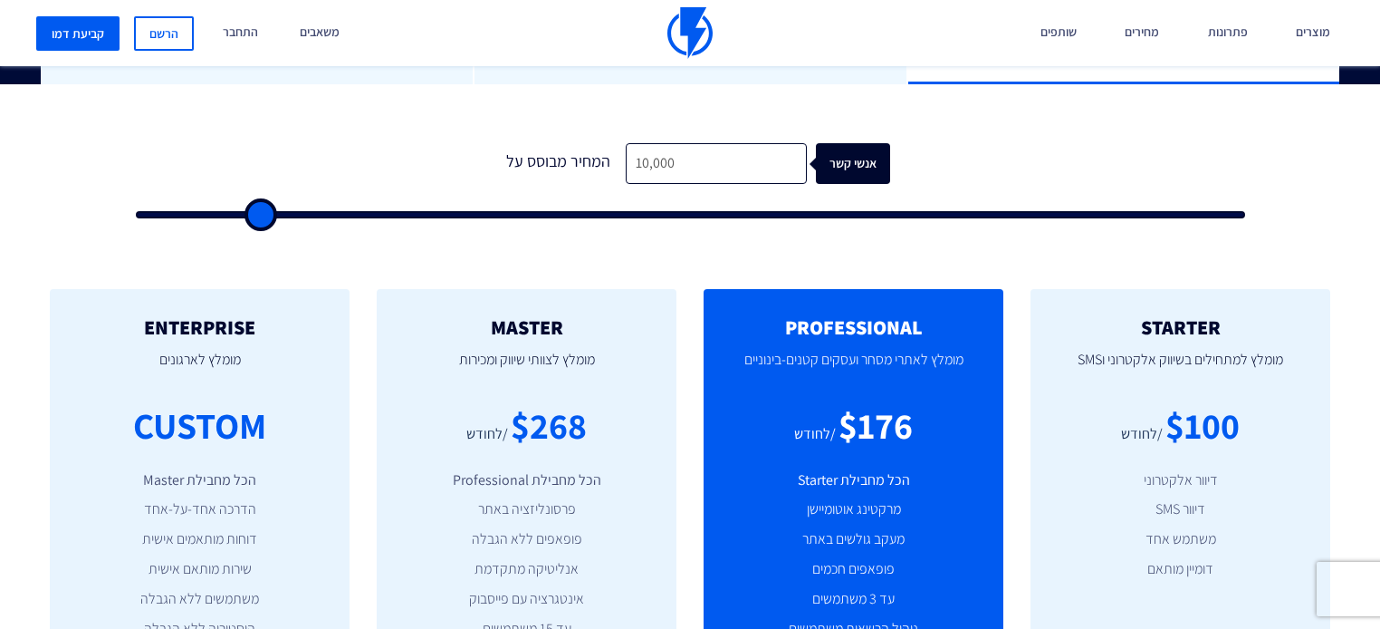
type input "10,500"
type input "10500"
type input "11,000"
type input "11000"
type input "11,500"
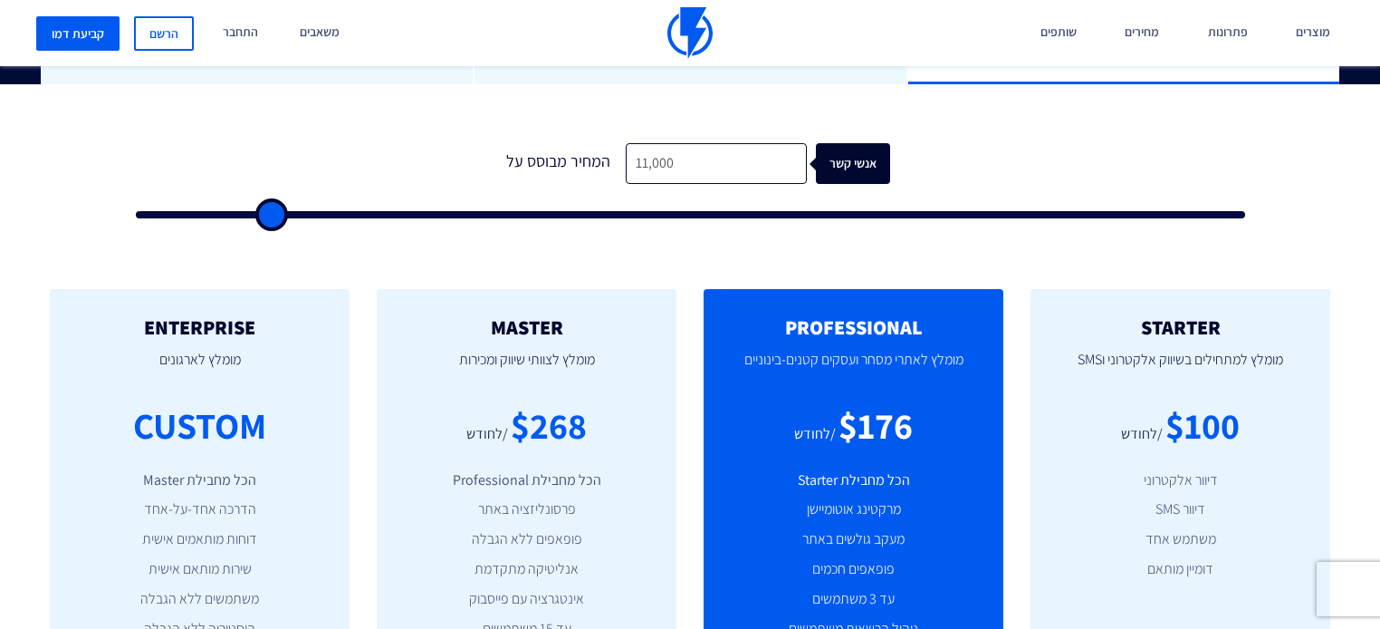
type input "11500"
type input "12,000"
type input "12000"
type input "12,500"
type input "12500"
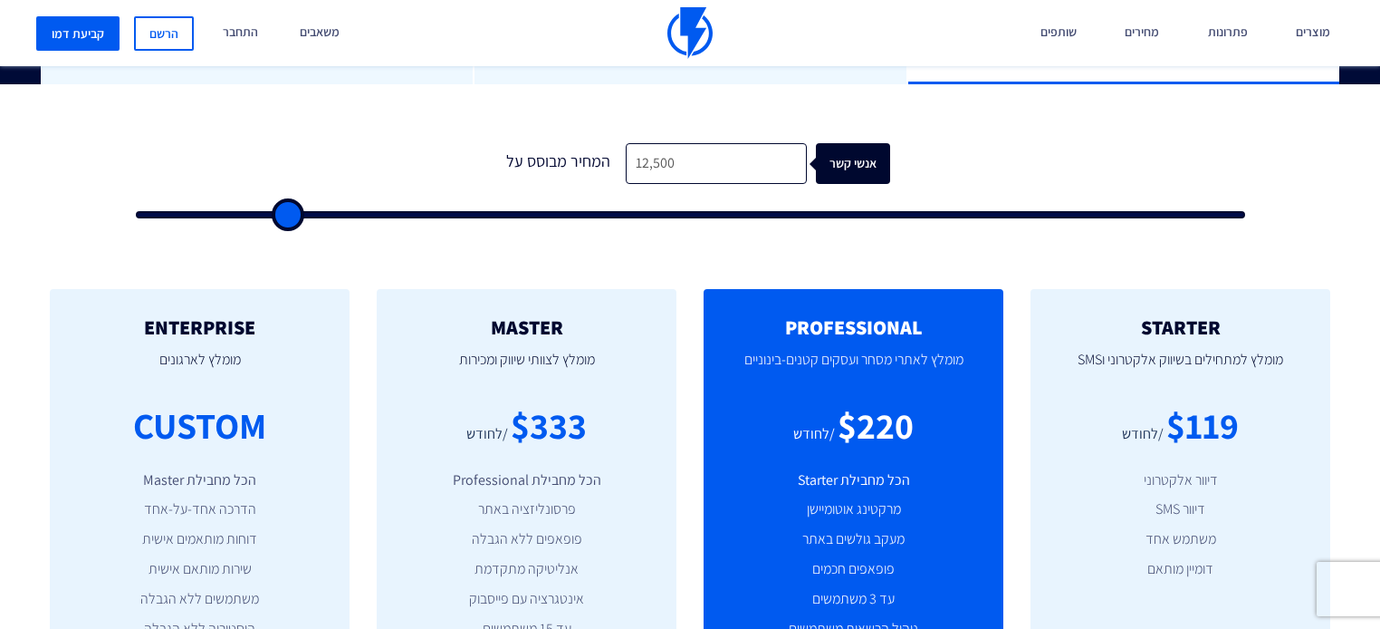
type input "13,000"
type input "13000"
type input "13,500"
type input "13500"
type input "14,000"
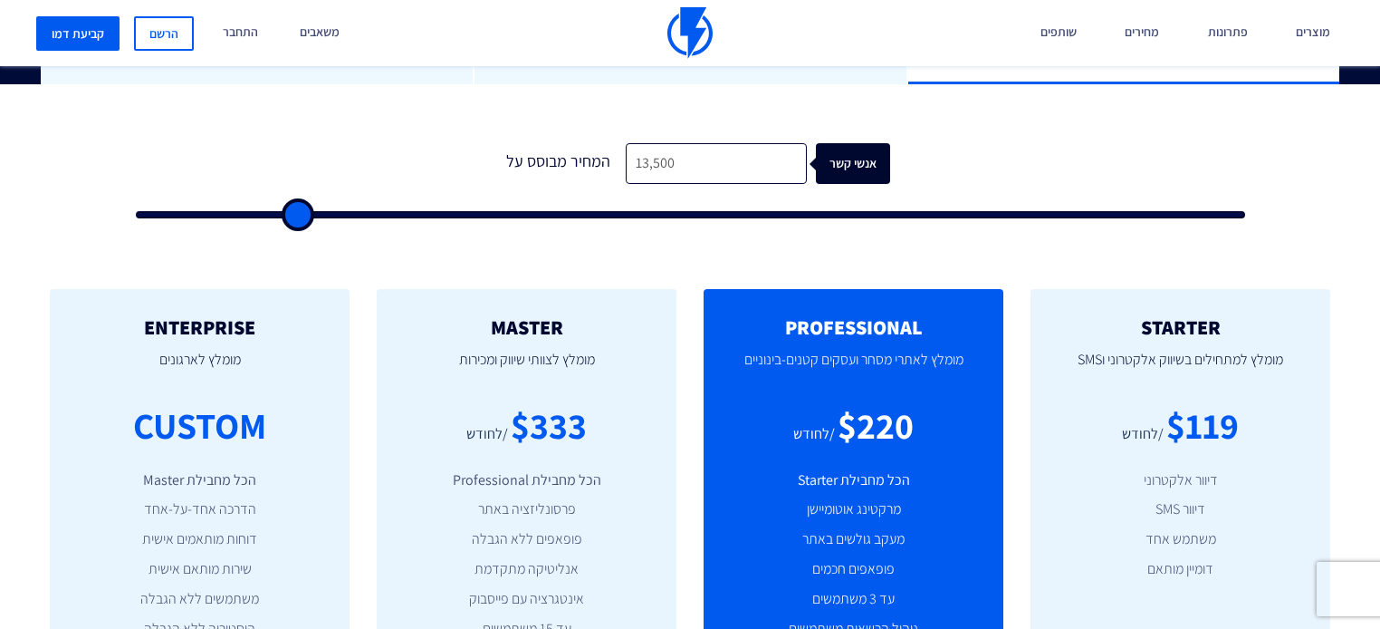
type input "14000"
type input "14,500"
type input "14500"
type input "15,000"
type input "15000"
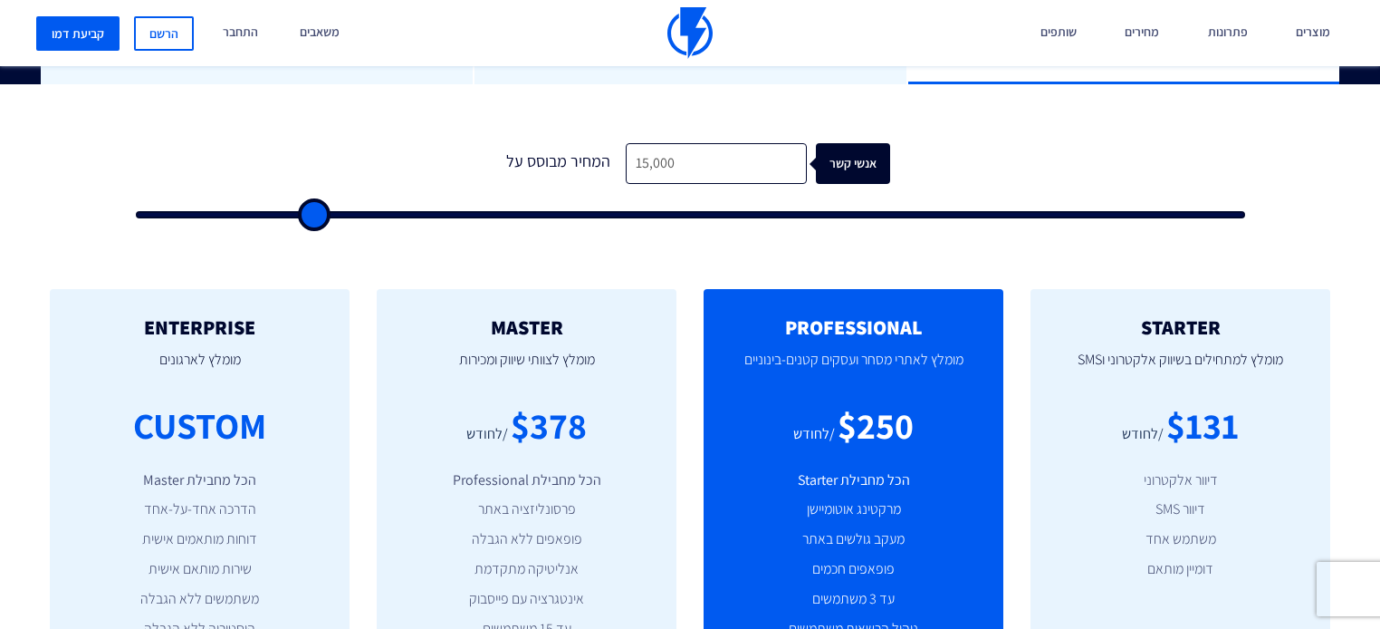
type input "15,500"
type input "15500"
type input "16,000"
type input "16000"
type input "16,500"
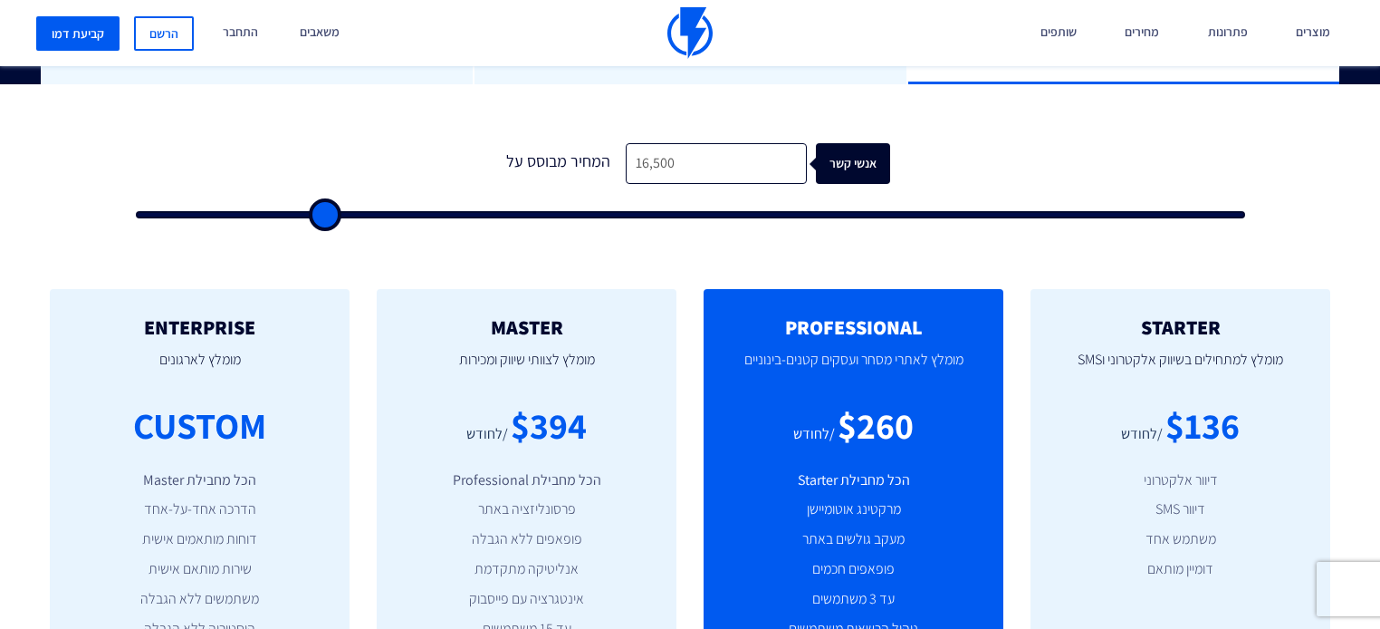
type input "16500"
type input "17,000"
type input "17000"
type input "17,500"
type input "17500"
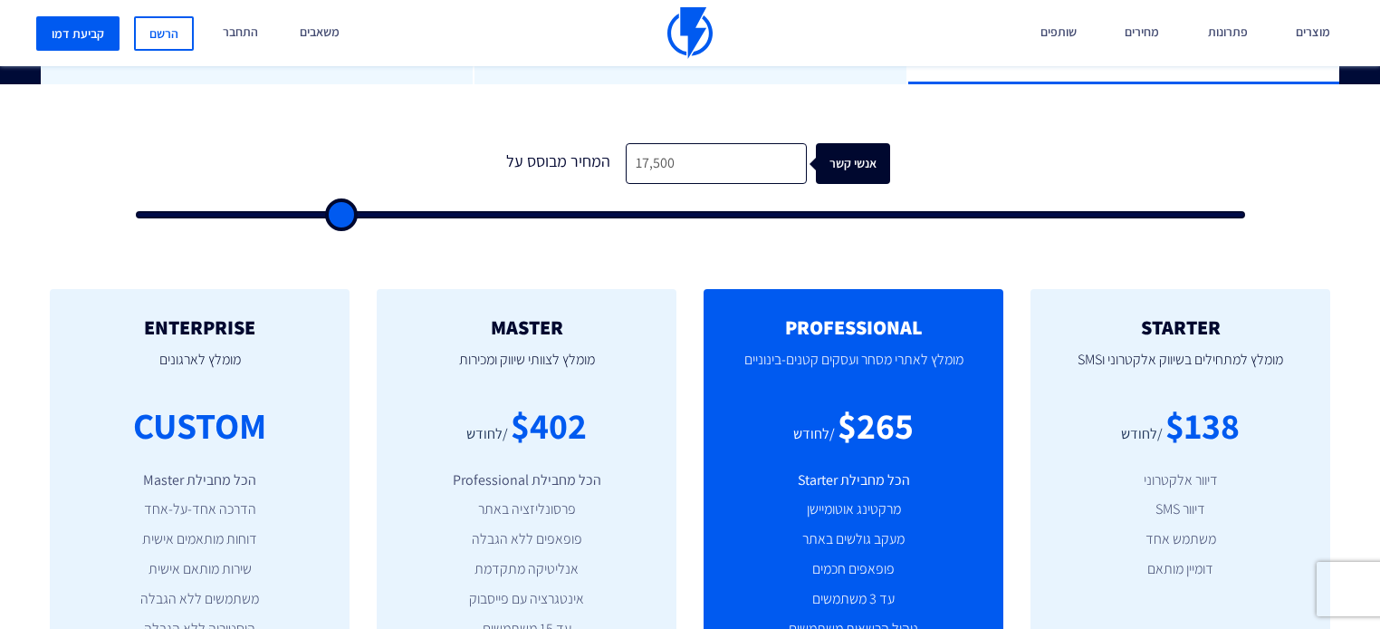
type input "18,000"
type input "18000"
type input "18,500"
type input "18500"
type input "19,000"
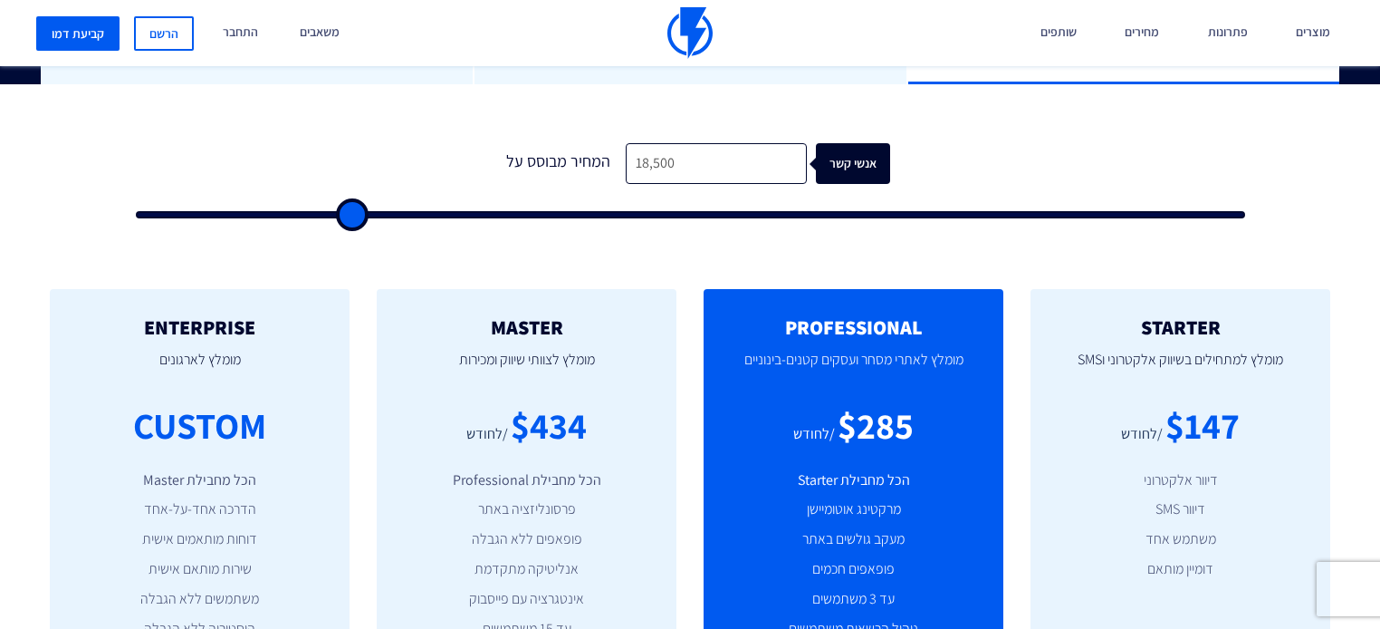
type input "19000"
type input "19,500"
type input "19500"
type input "20,000"
type input "20000"
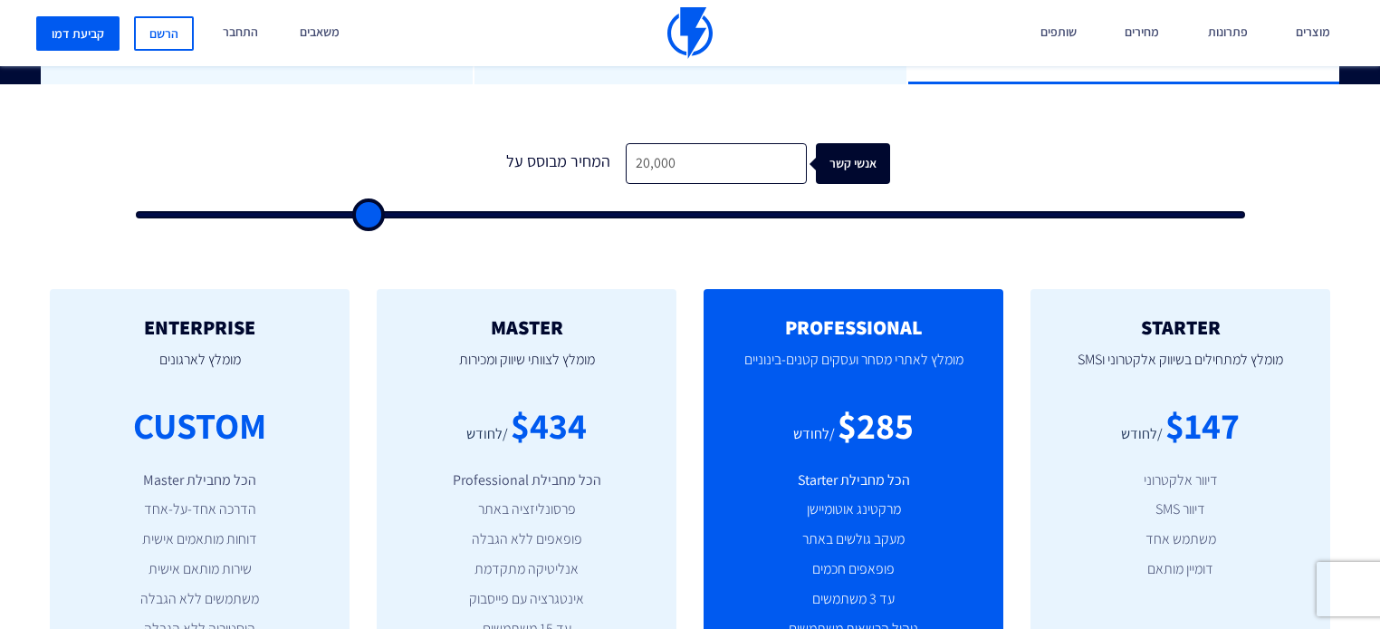
type input "21,000"
type input "21000"
type input "21,500"
type input "21500"
type input "22,000"
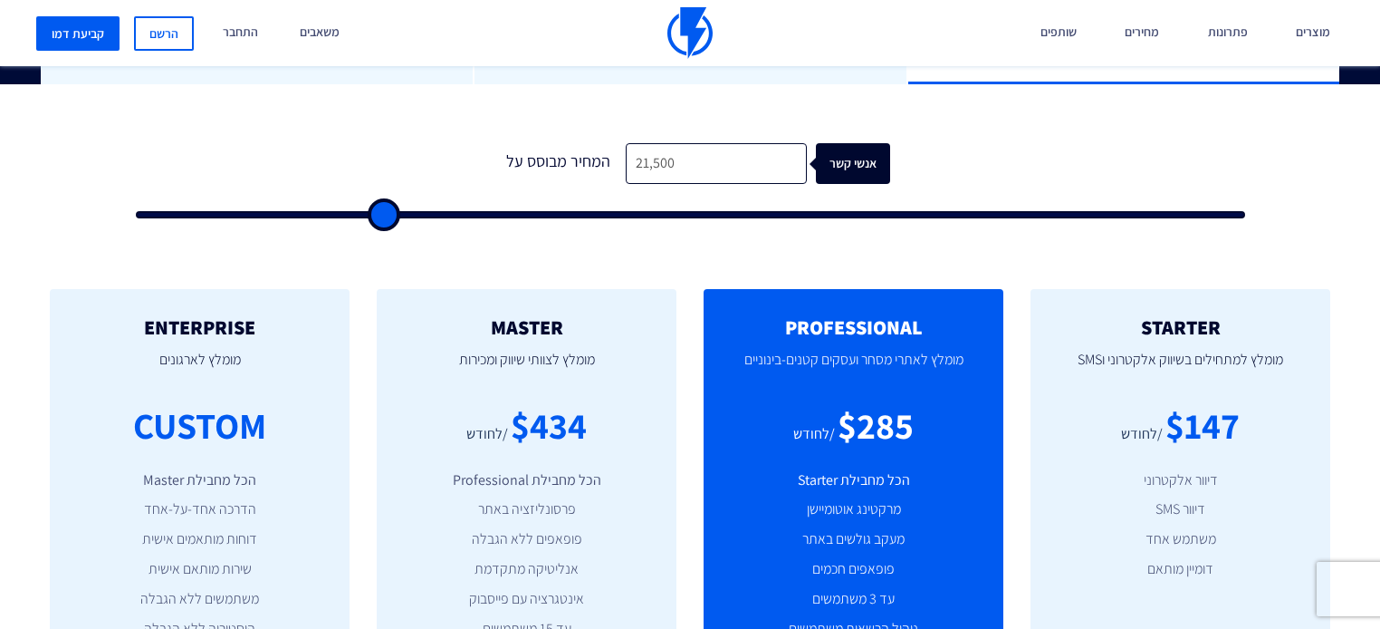
type input "22000"
drag, startPoint x: 344, startPoint y: 181, endPoint x: 391, endPoint y: 216, distance: 58.3
click at [391, 216] on input "range" at bounding box center [690, 214] width 1109 height 7
click at [686, 143] on input "22,500" at bounding box center [716, 163] width 181 height 41
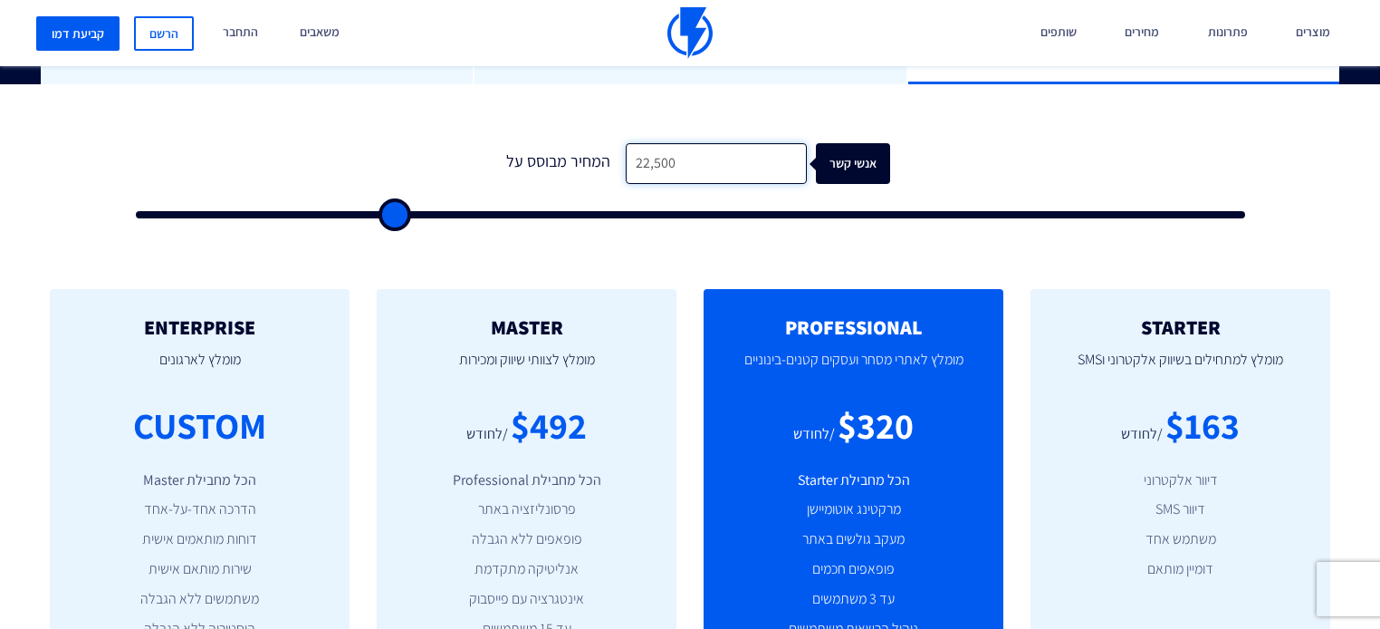
click at [686, 143] on input "22,500" at bounding box center [716, 163] width 181 height 41
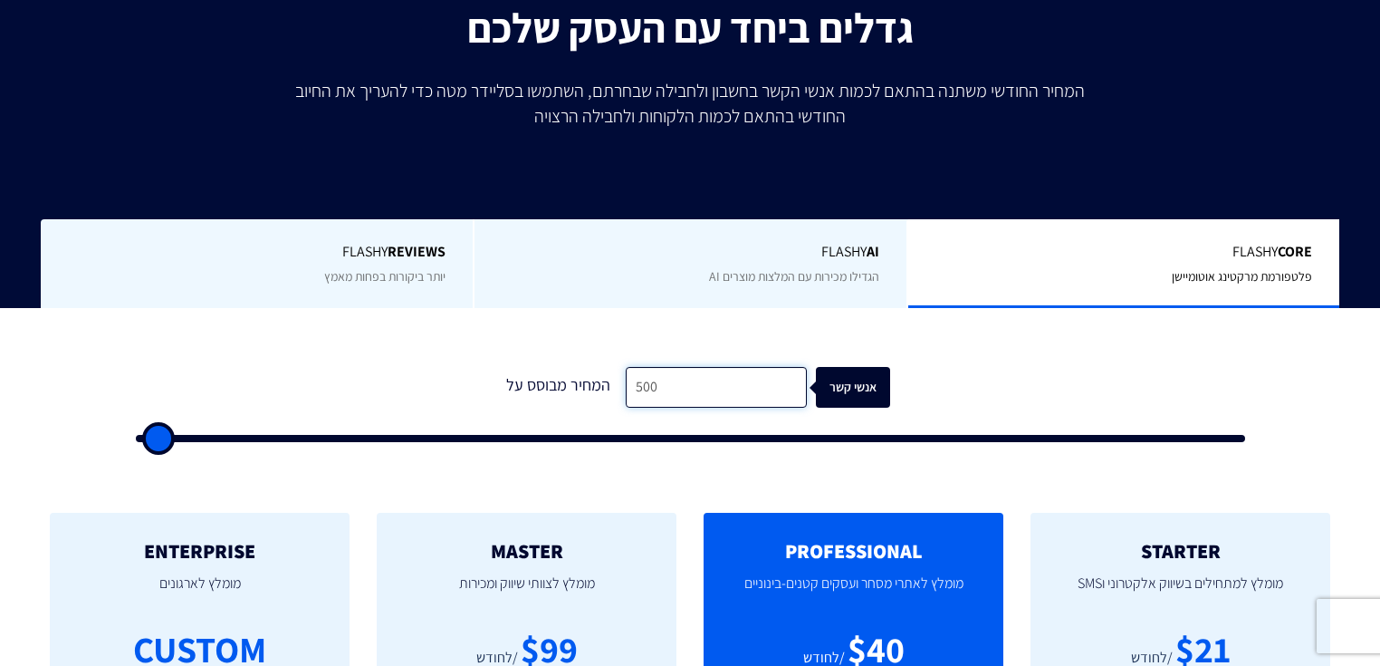
click at [670, 367] on input "500" at bounding box center [716, 387] width 181 height 41
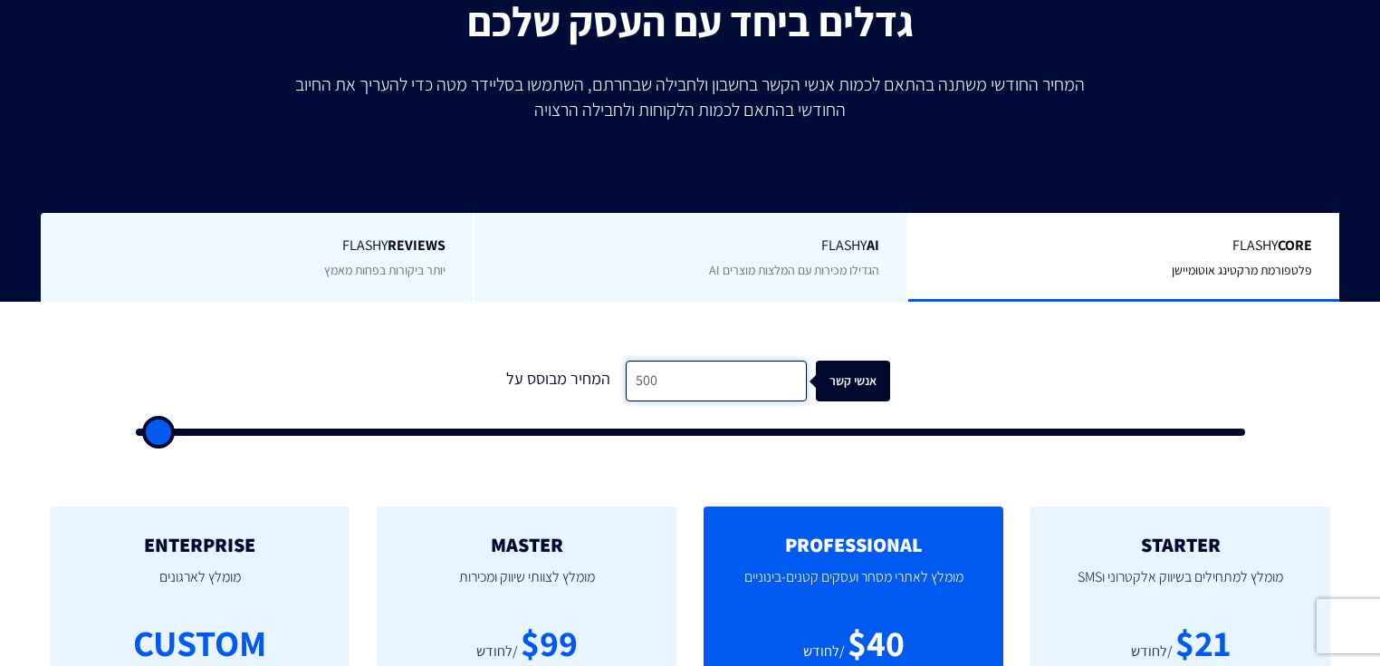
click at [670, 360] on input "500" at bounding box center [716, 380] width 181 height 41
type input "6"
type input "500"
type input "67"
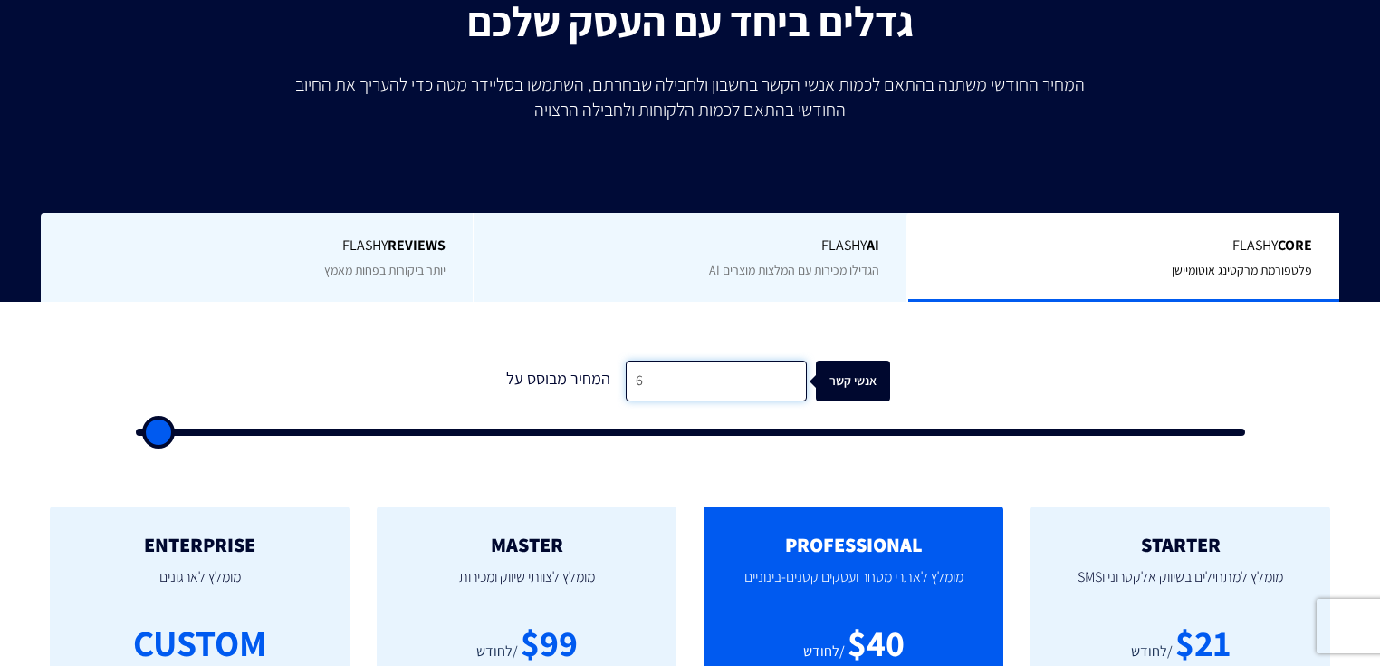
type input "500"
type input "670"
type input "500"
type input "6,700"
type input "6500"
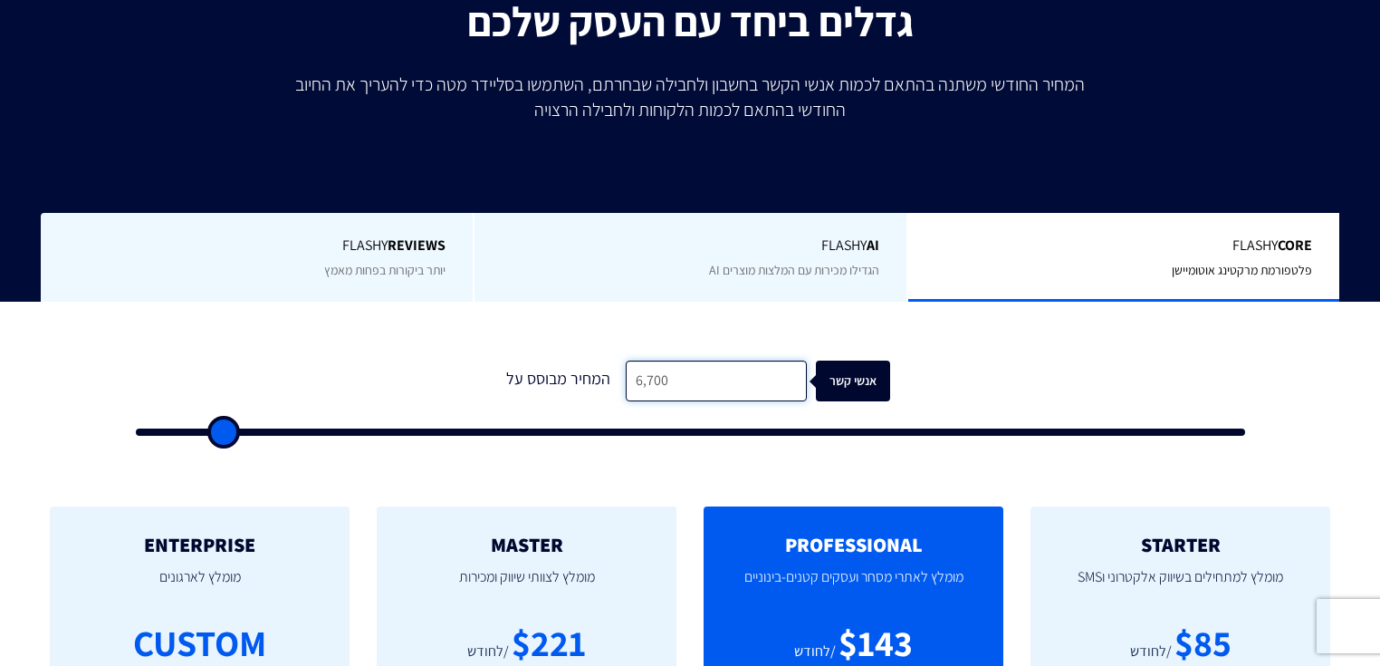
type input "67,000"
type input "67000"
drag, startPoint x: 718, startPoint y: 353, endPoint x: 438, endPoint y: 378, distance: 280.9
click at [442, 382] on form "0 המחיר מבוסס על 67,000 אנשי קשר" at bounding box center [690, 397] width 1109 height 75
type input "1"
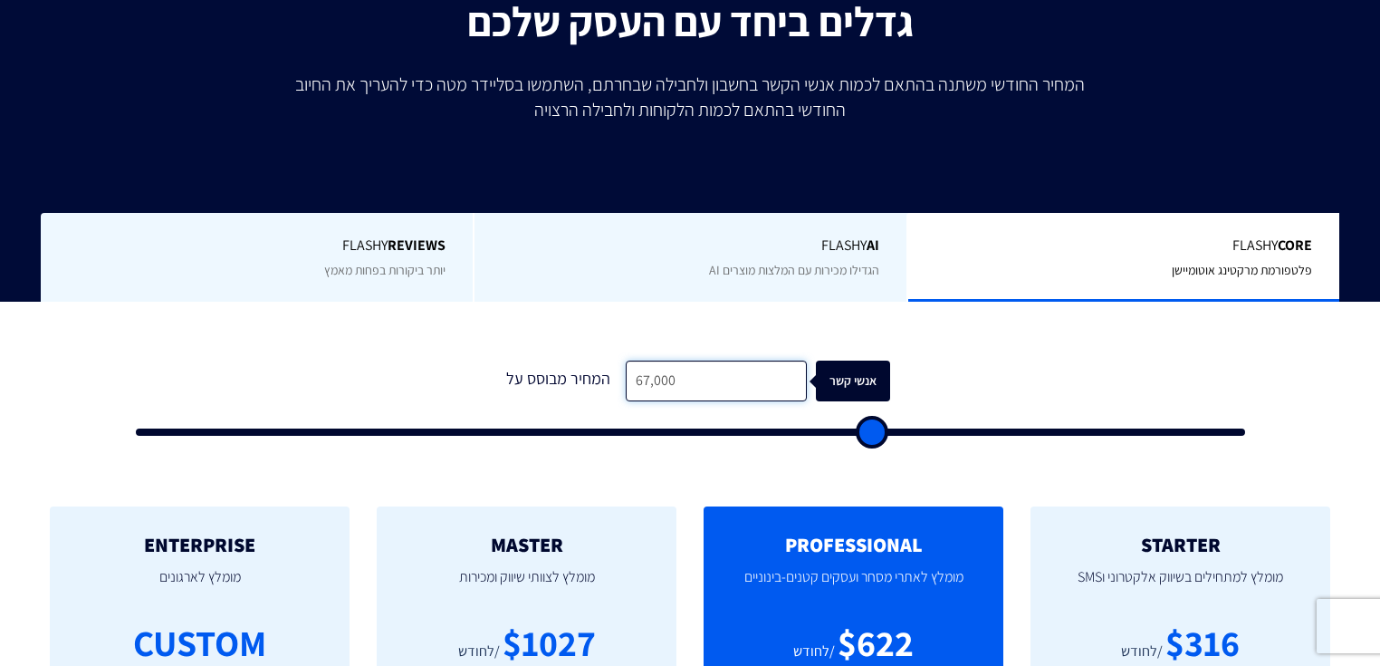
type input "500"
type input "18"
type input "500"
type input "180"
type input "500"
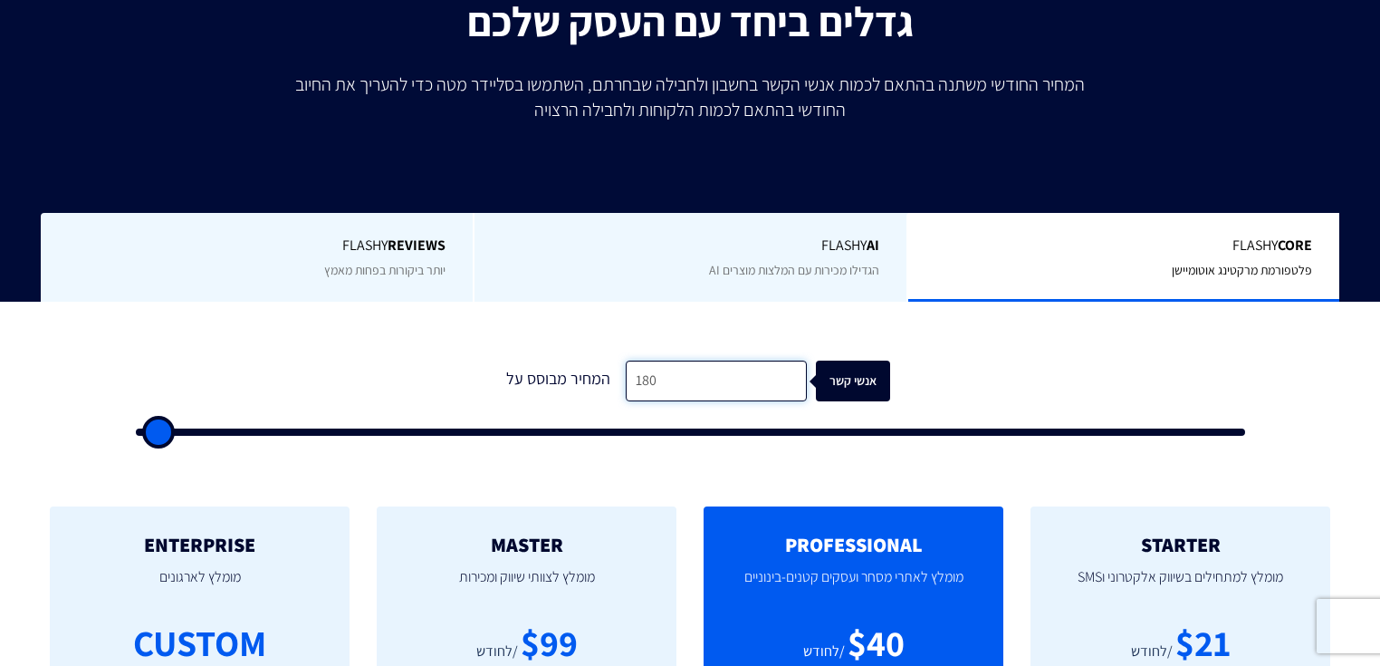
type input "1,800"
type input "2000"
type input "18,000"
type input "18000"
type input "18,000"
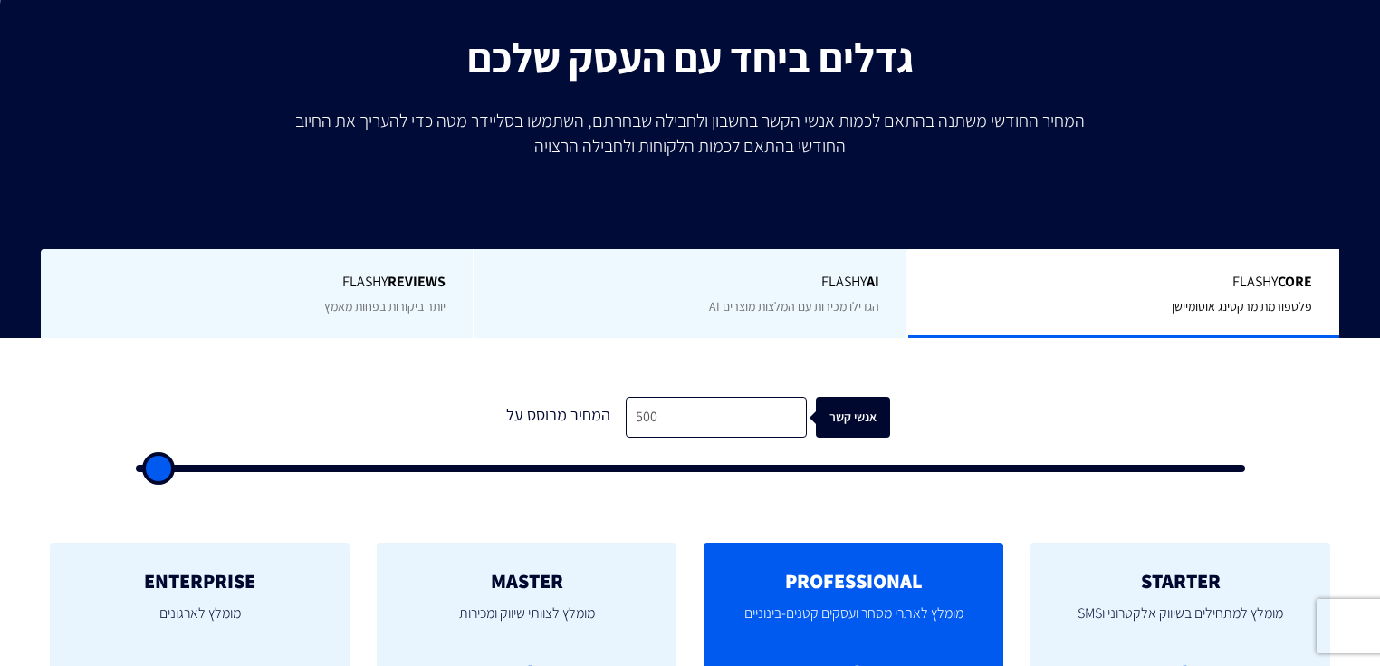
scroll to position [290, 0]
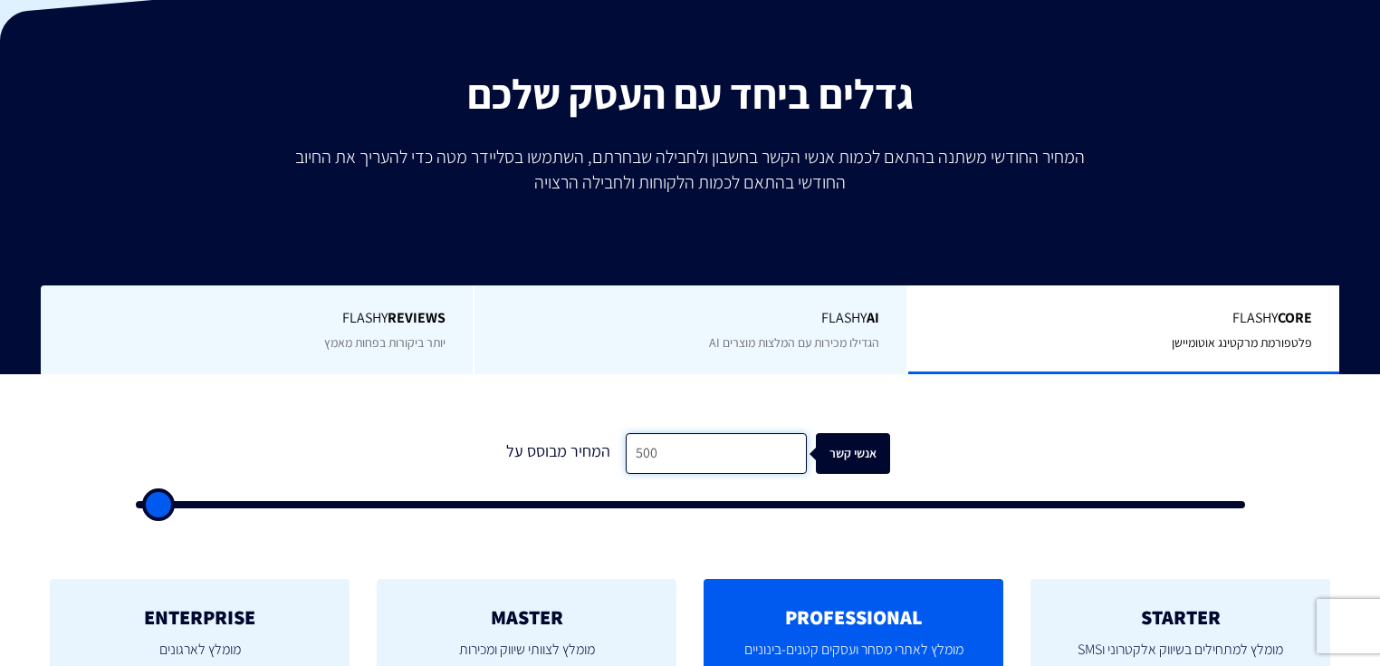
drag, startPoint x: 672, startPoint y: 405, endPoint x: 587, endPoint y: 412, distance: 85.4
click at [587, 433] on div "המחיר מבוסס על 500 אנשי קשר" at bounding box center [690, 453] width 400 height 41
type input "4"
type input "500"
type input "45"
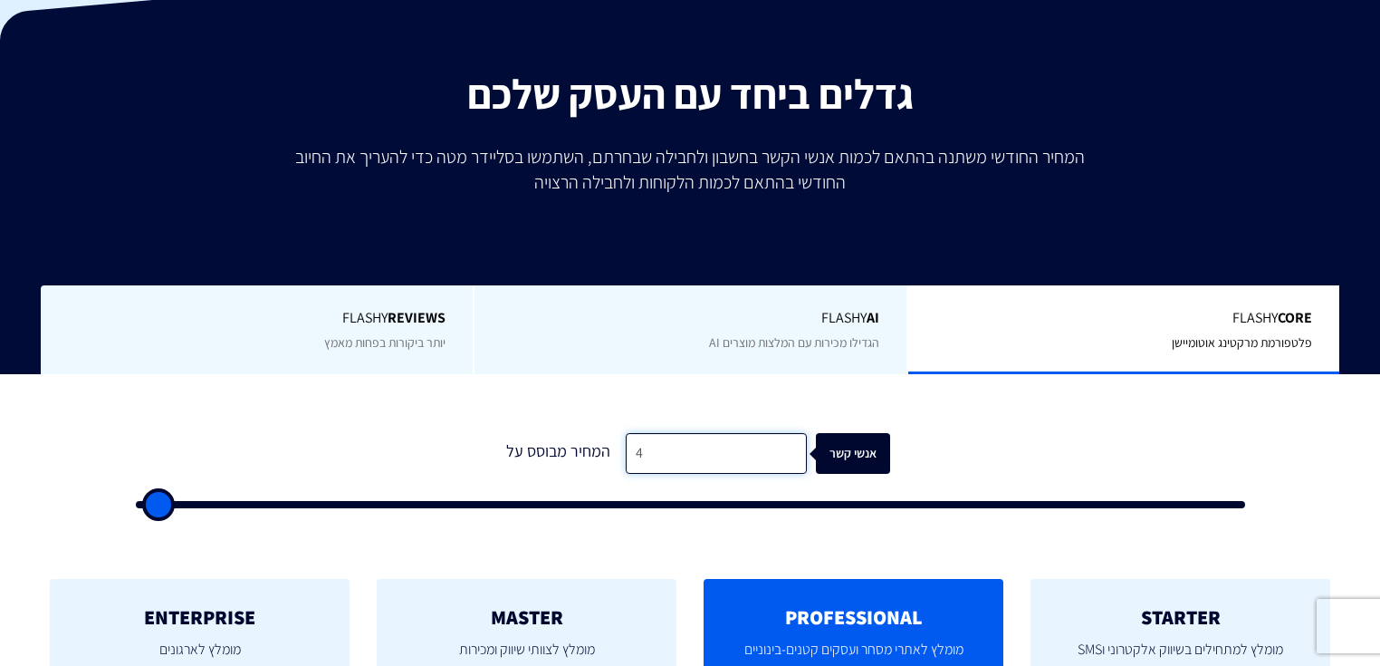
type input "500"
type input "450"
type input "500"
type input "4,500"
type input "4500"
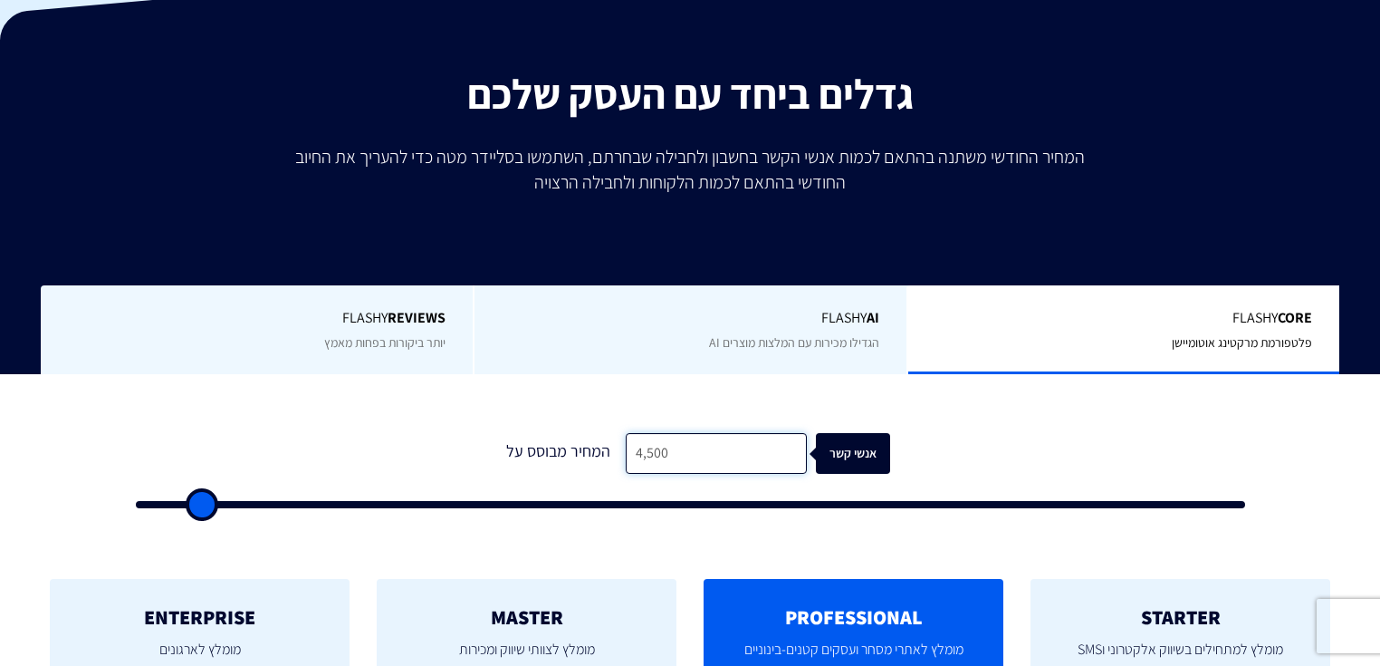
type input "45,000"
type input "45000"
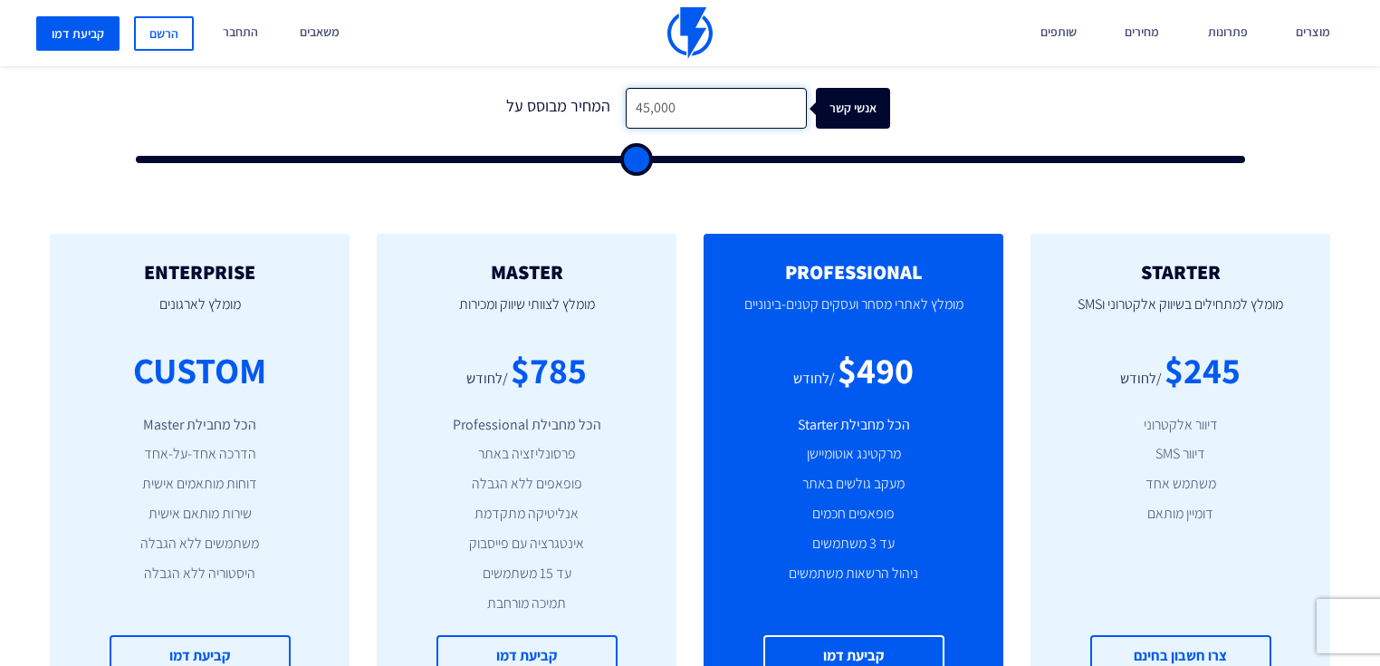
scroll to position [725, 0]
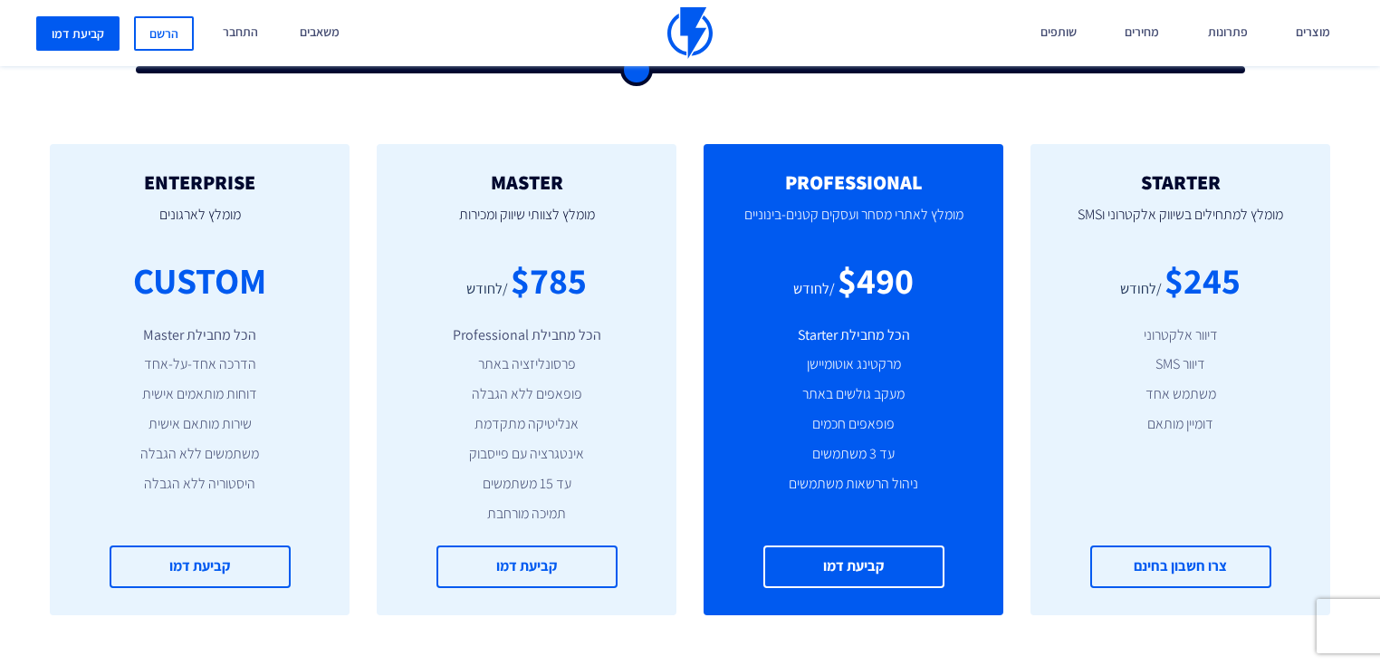
type input "45,000"
